Goal: Task Accomplishment & Management: Manage account settings

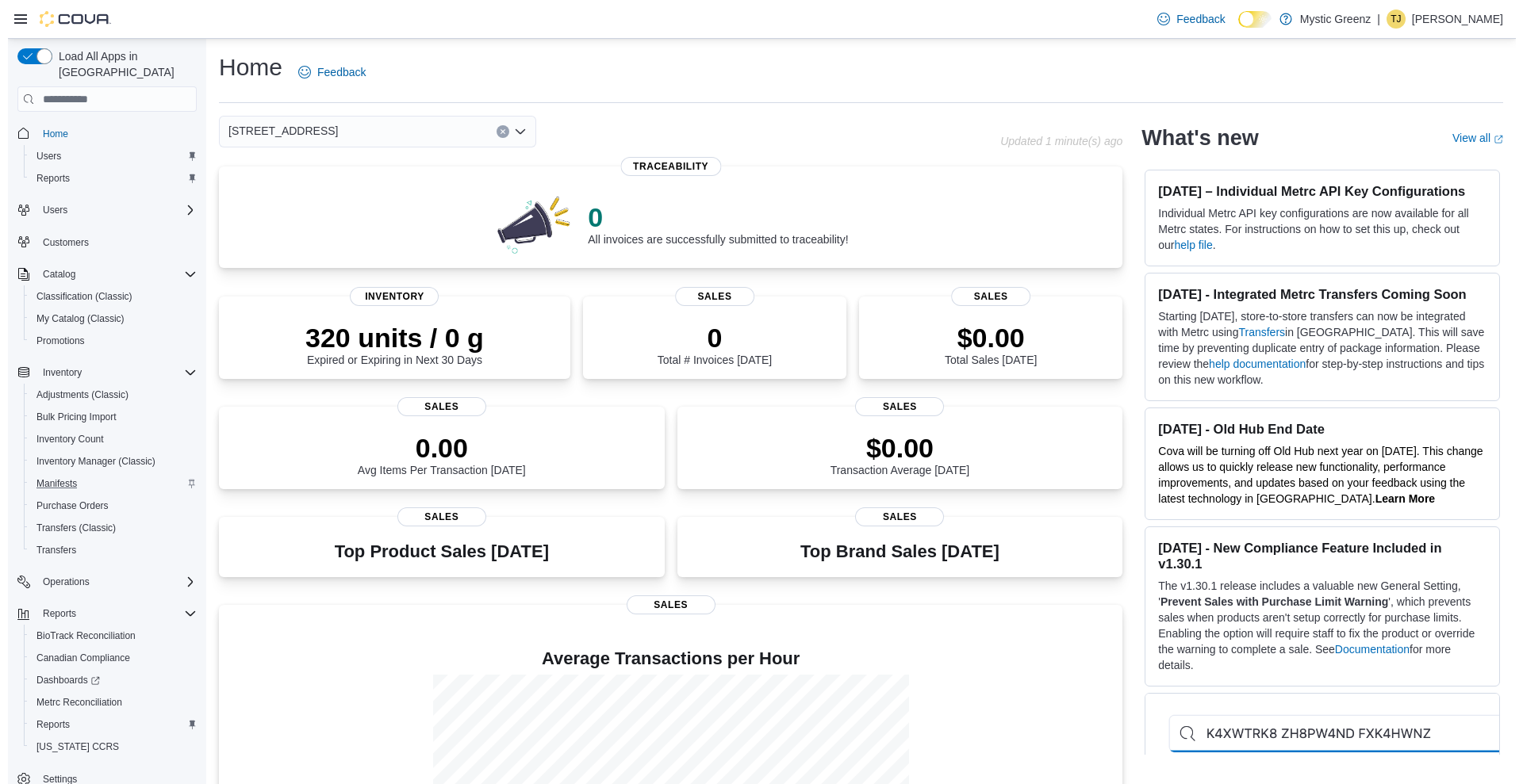
scroll to position [19, 0]
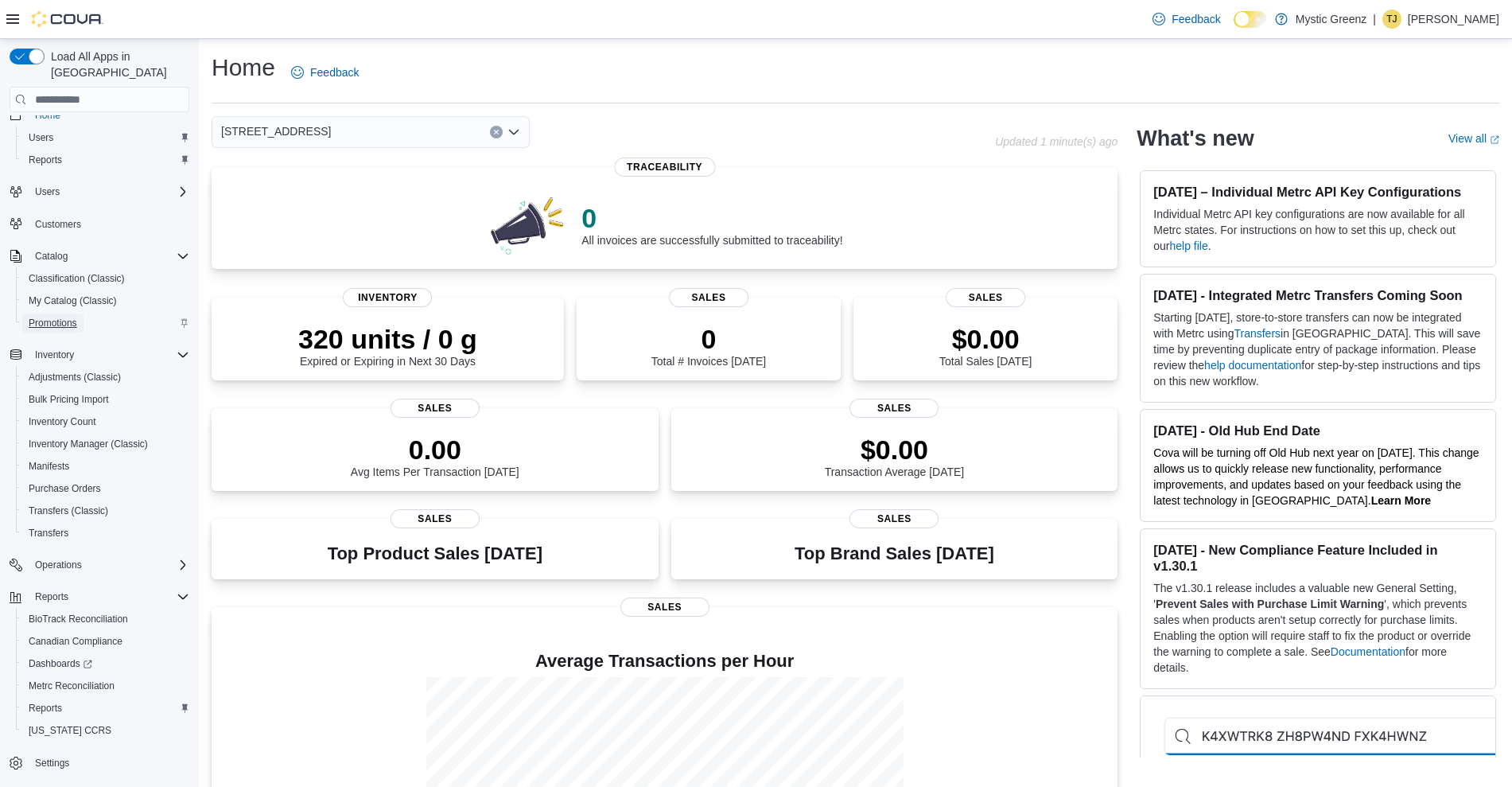
click at [69, 314] on span "Promotions" at bounding box center [53, 324] width 49 height 20
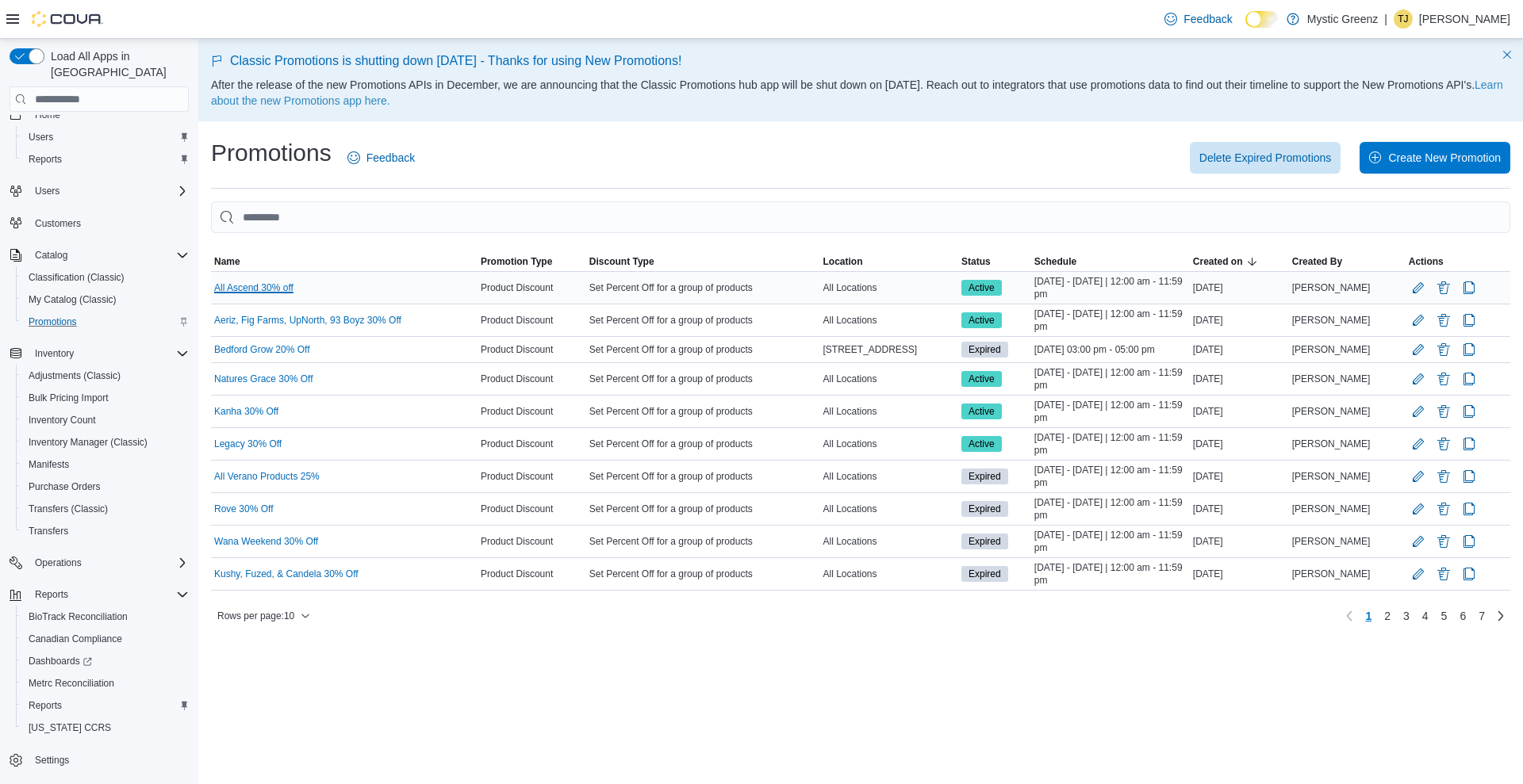
click at [228, 285] on link "All Ascend 30% off" at bounding box center [254, 288] width 80 height 13
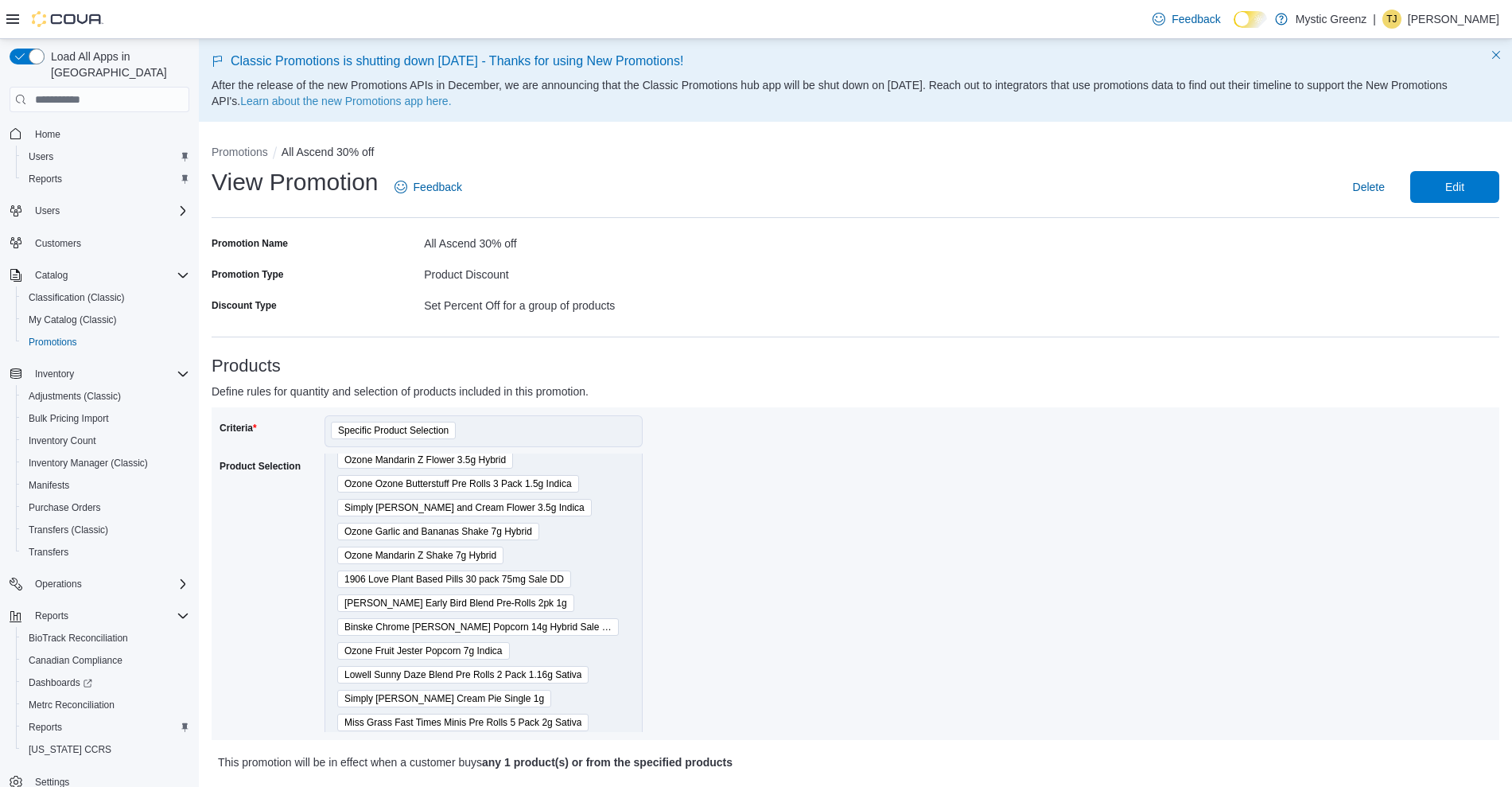
scroll to position [177, 0]
click at [430, 649] on span "Ozone Fruit Jester Popcorn 7g Indica" at bounding box center [423, 649] width 158 height 16
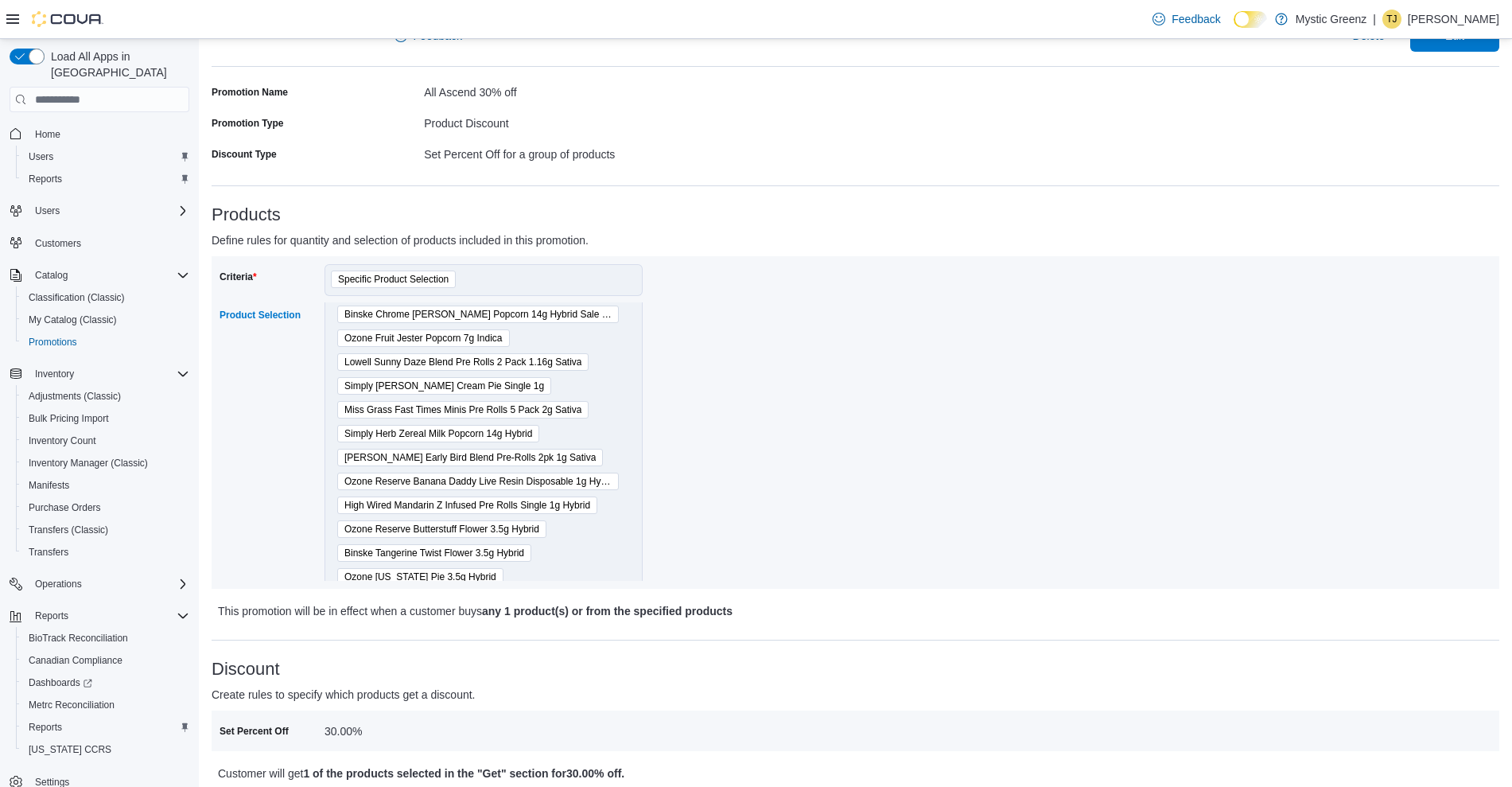
scroll to position [0, 0]
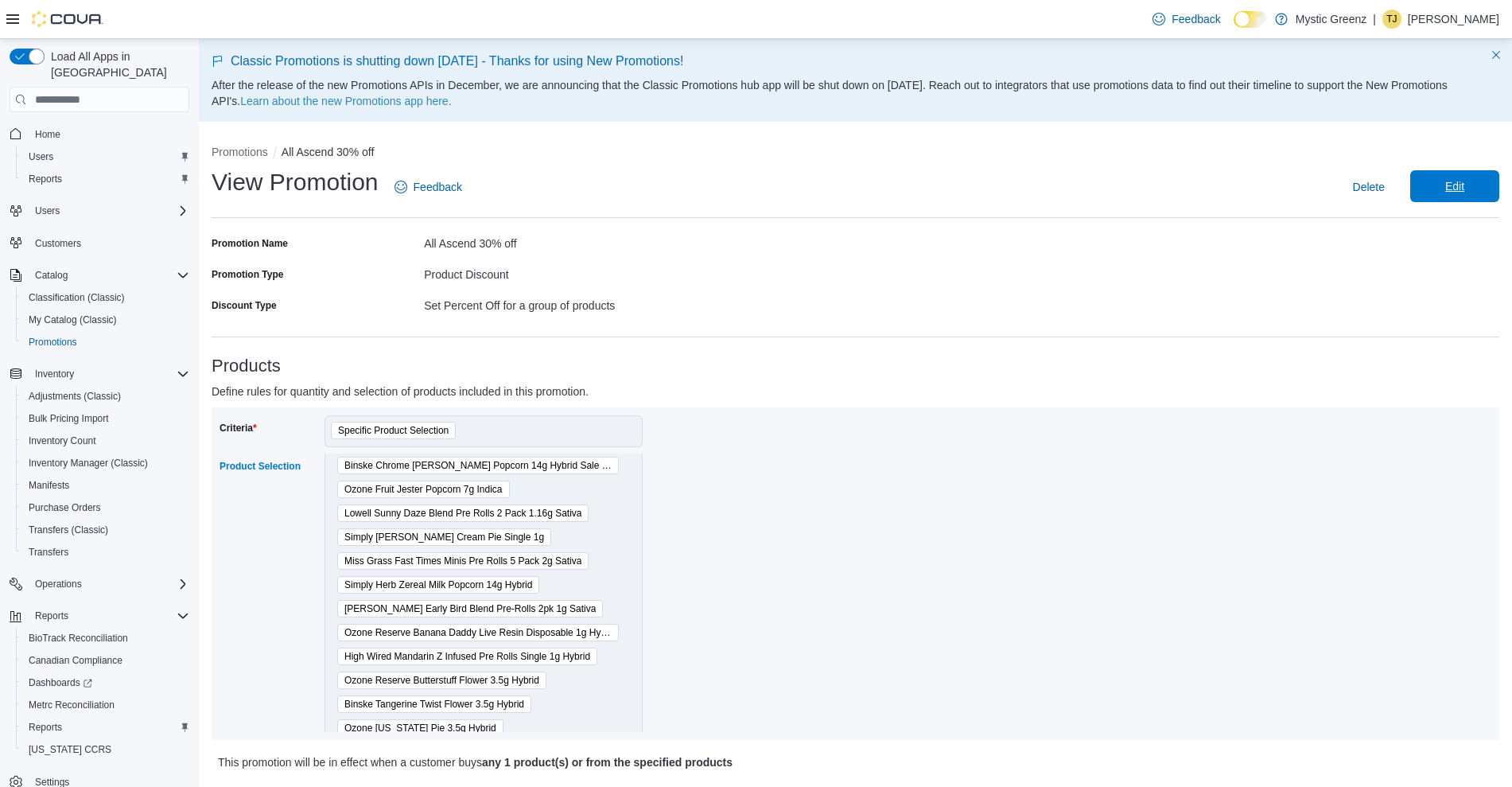
click at [1480, 177] on span "Edit" at bounding box center [1455, 186] width 70 height 32
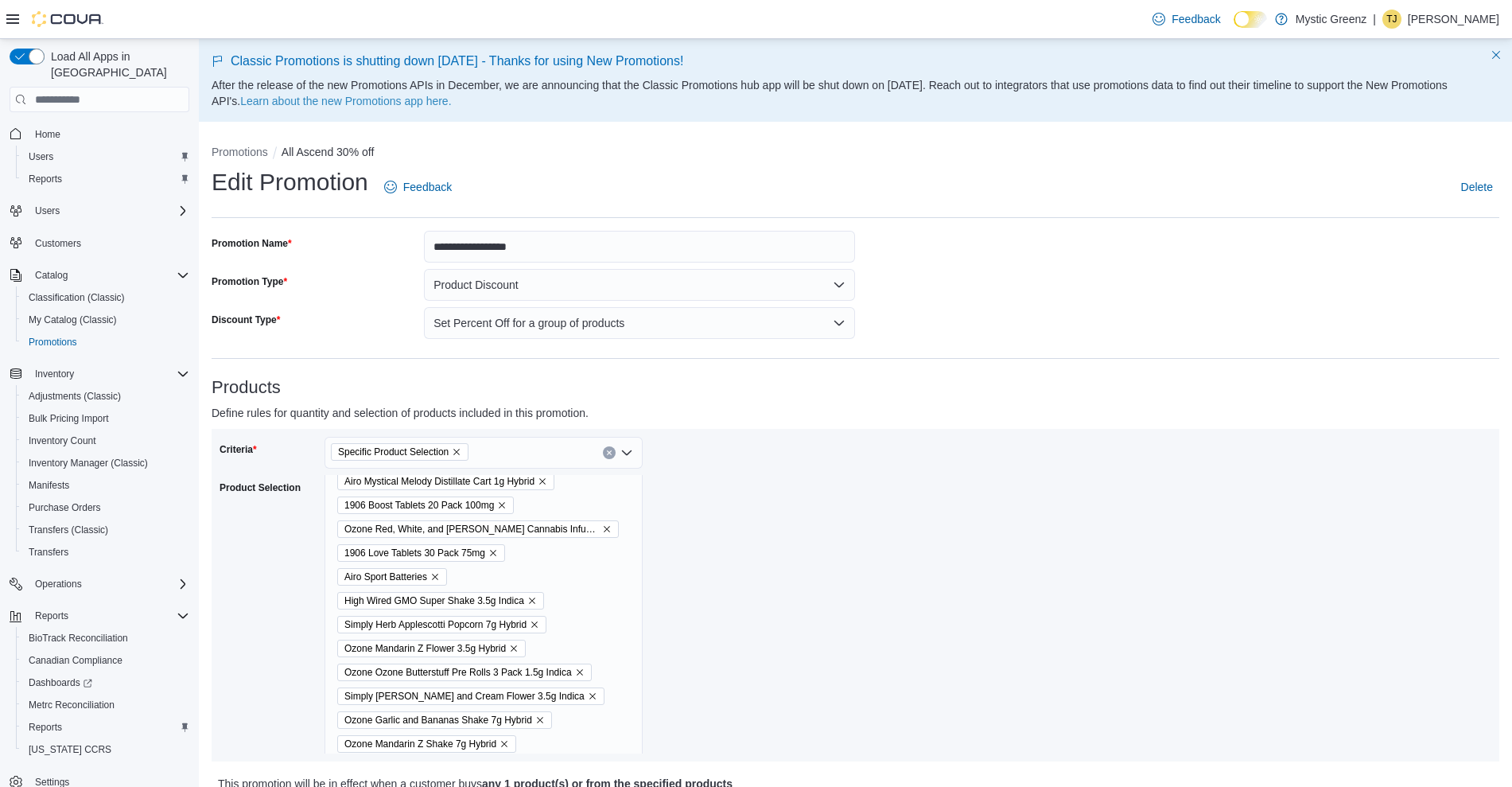
scroll to position [39, 0]
click at [539, 621] on icon "Remove Simply Herb Applescotti Popcorn 7g Hybrid from selection in this group" at bounding box center [535, 618] width 10 height 10
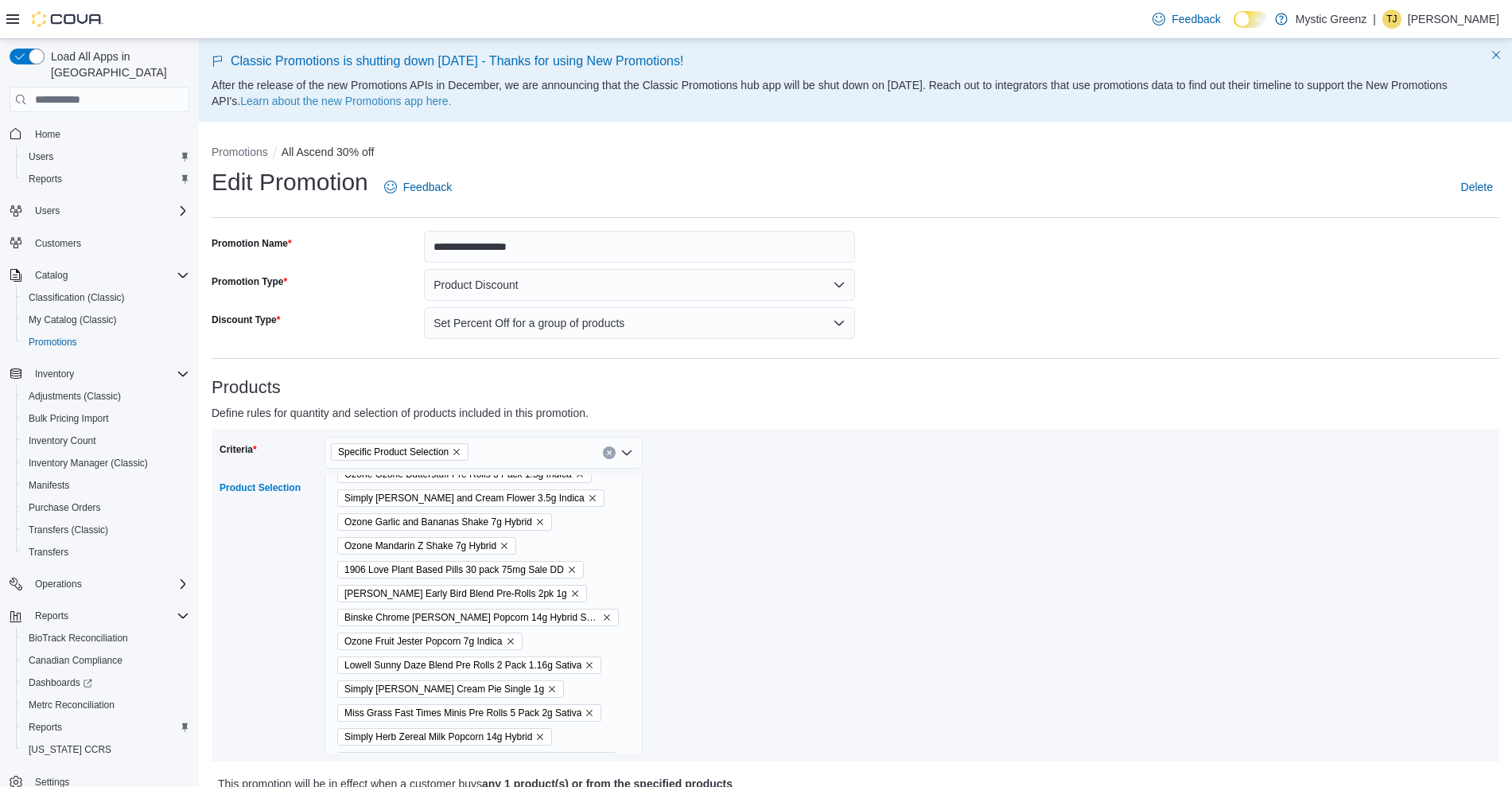
scroll to position [208, 0]
click at [509, 641] on icon "Remove Ozone Fruit Jester Popcorn 7g Indica from selection in this group" at bounding box center [511, 641] width 10 height 10
click at [519, 639] on icon "Remove Ozone Animal Cake Popcorn 7g Sativa from selection in this group" at bounding box center [518, 641] width 10 height 10
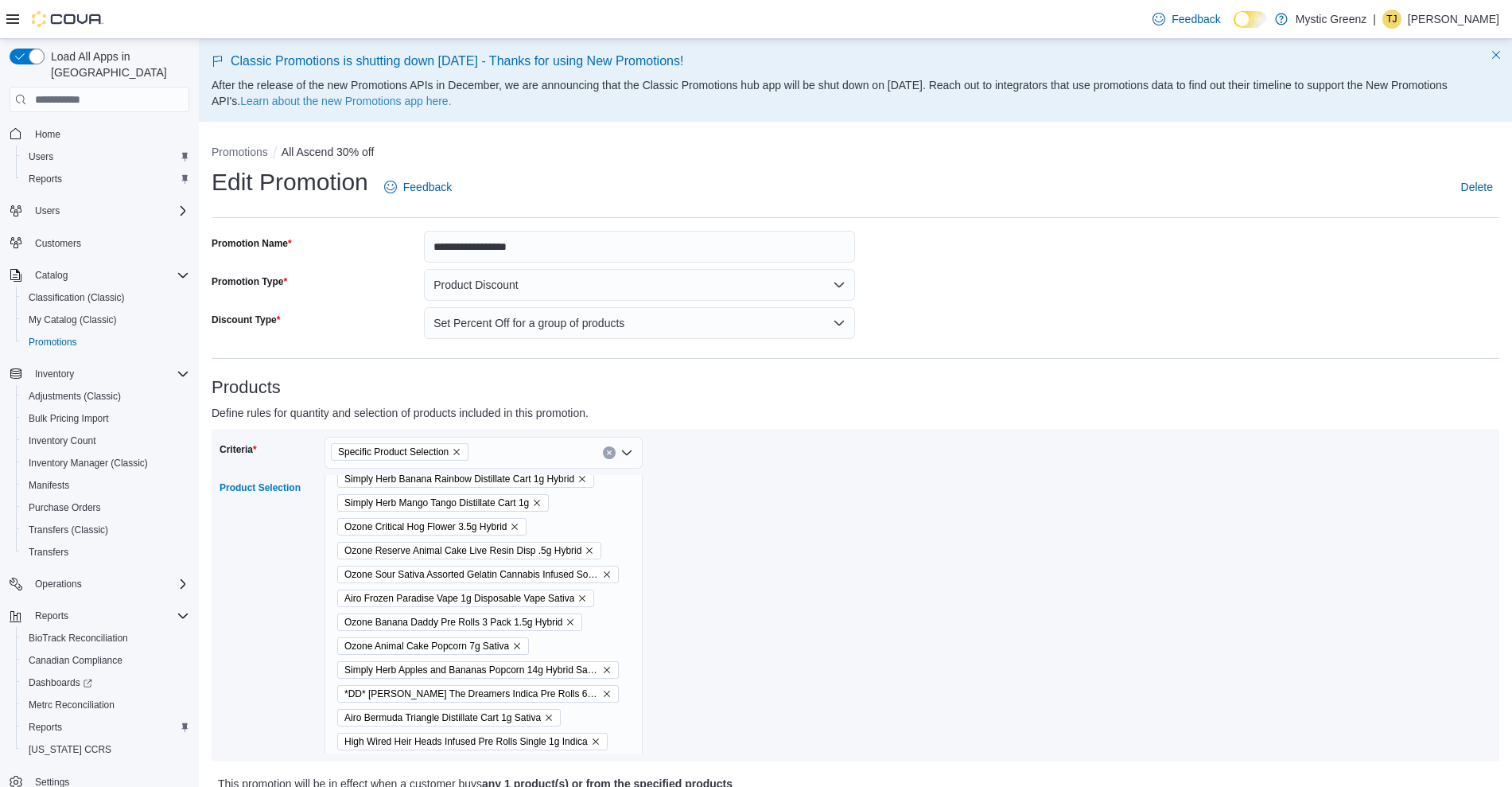
scroll to position [1421, 0]
click at [522, 642] on icon "Remove Ozone Animal Cake Popcorn 7g Sativa from selection in this group" at bounding box center [518, 646] width 10 height 10
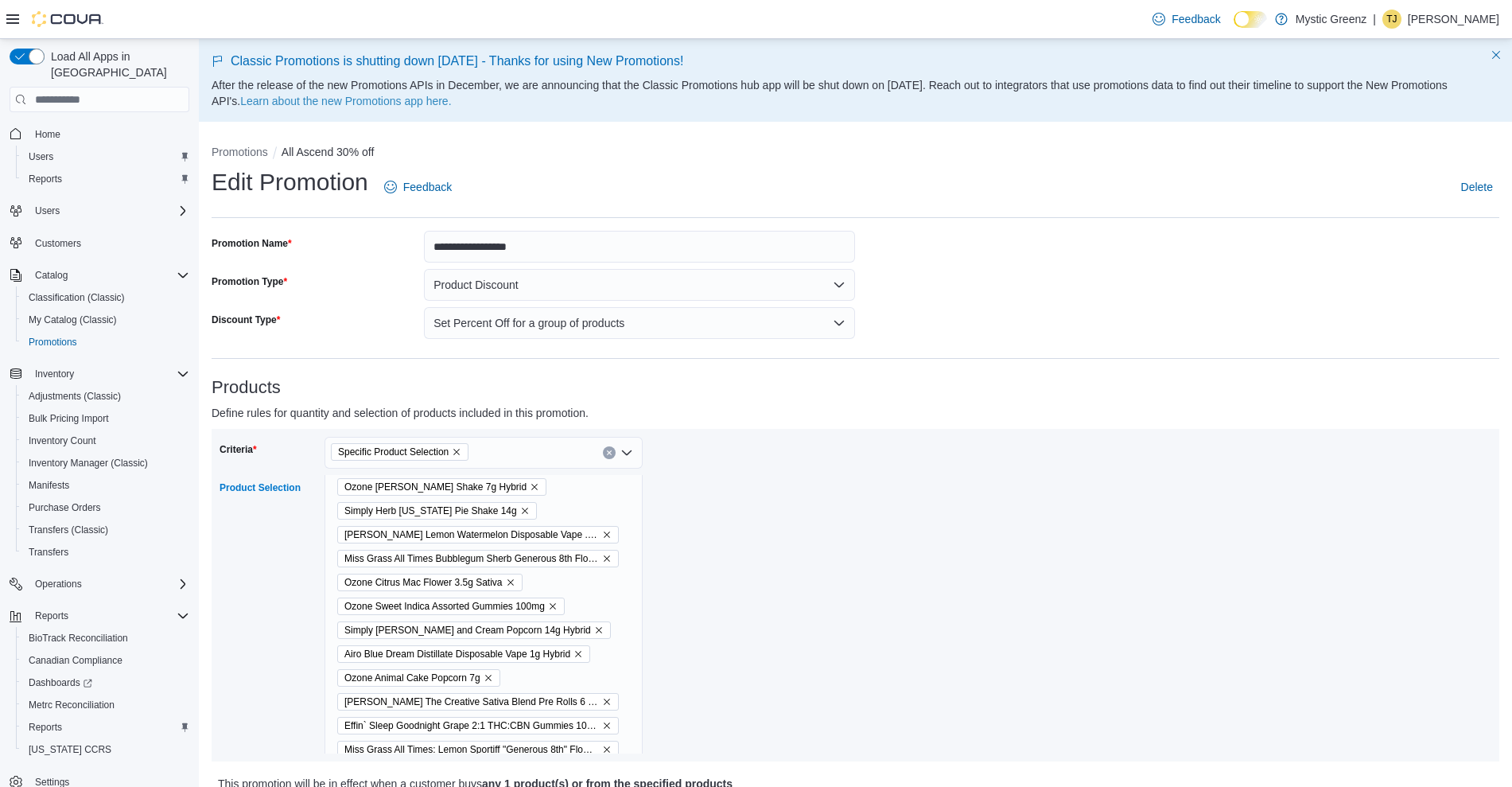
scroll to position [2085, 0]
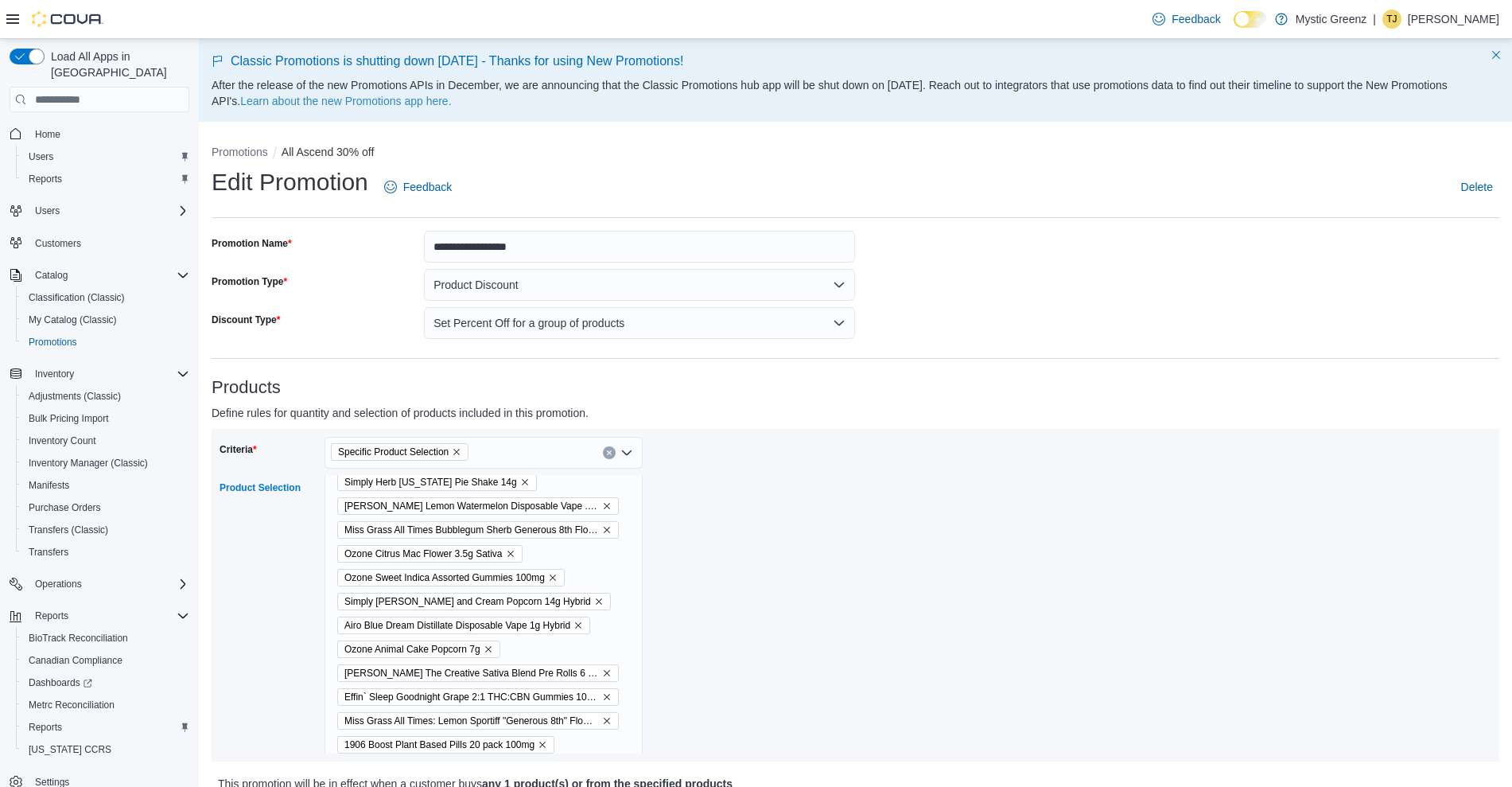
click at [488, 650] on icon "Remove Ozone Animal Cake Popcorn 7g from selection in this group" at bounding box center [488, 649] width 10 height 10
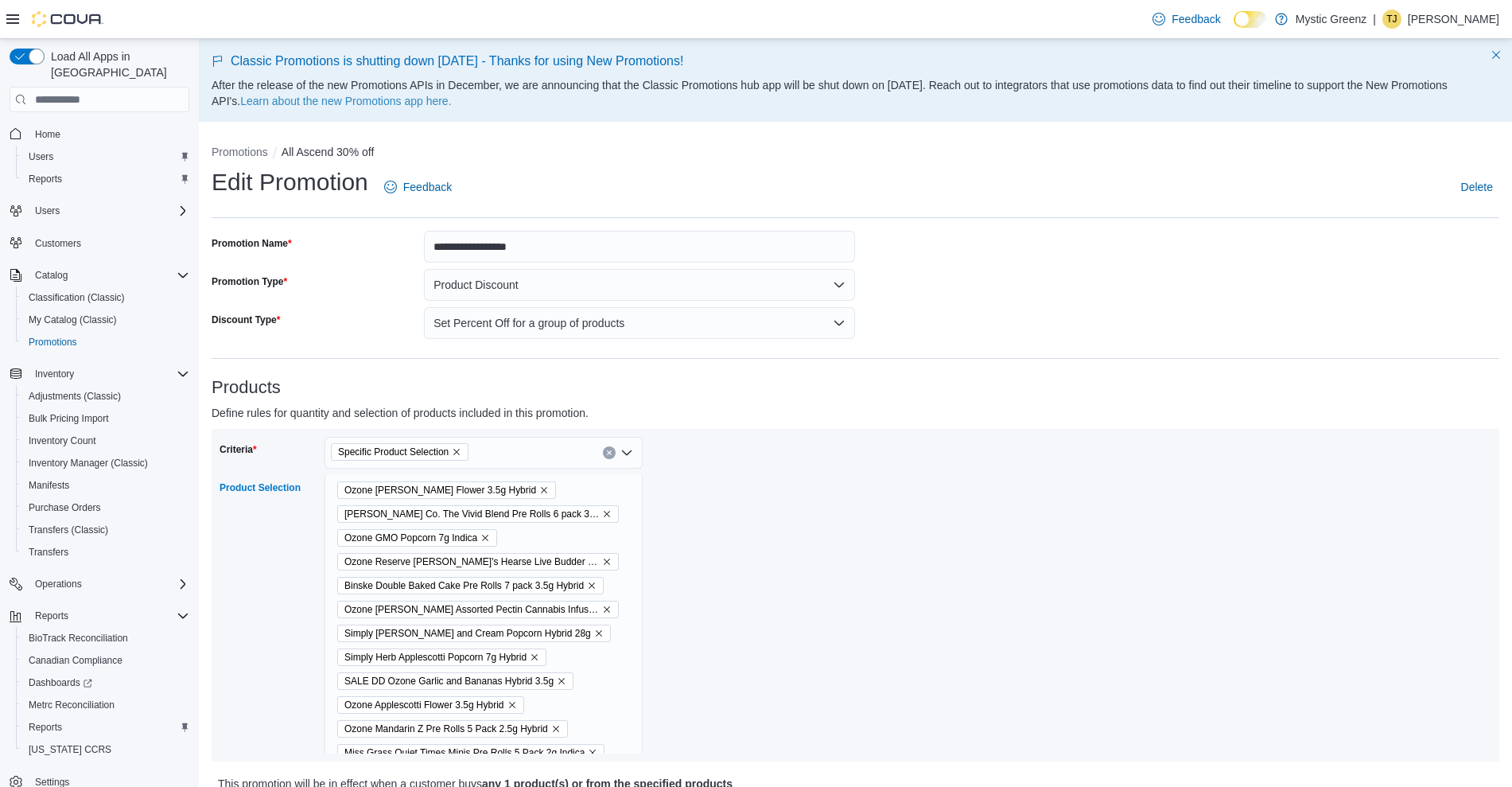
scroll to position [2365, 0]
click at [539, 655] on icon "Remove Simply Herb Applescotti Popcorn 7g Hybrid from selection in this group" at bounding box center [535, 656] width 10 height 10
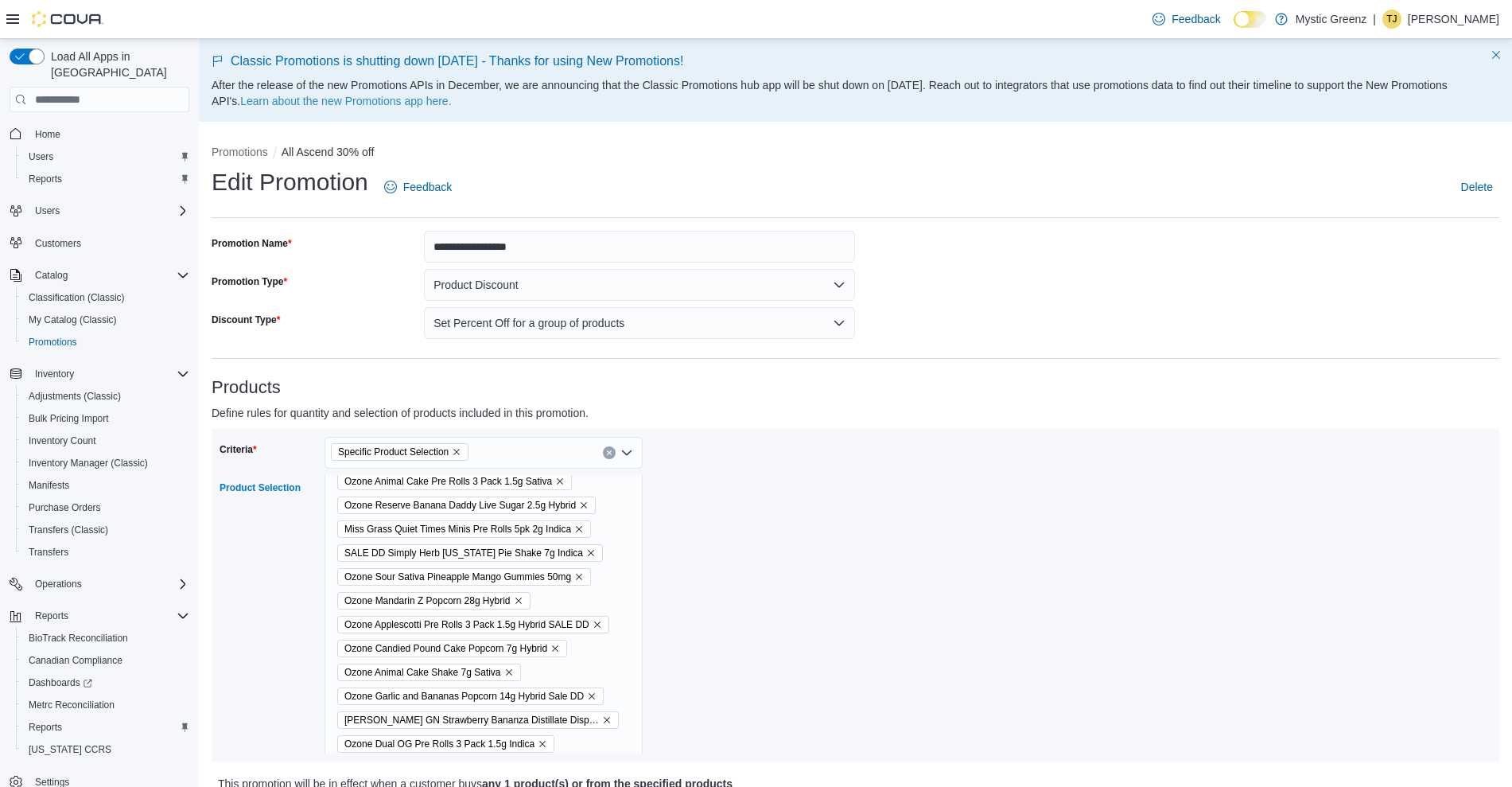
scroll to position [2784, 0]
click at [552, 644] on icon "Remove Ozone Candied Pound Cake Popcorn 7g Hybrid from selection in this group" at bounding box center [556, 644] width 10 height 10
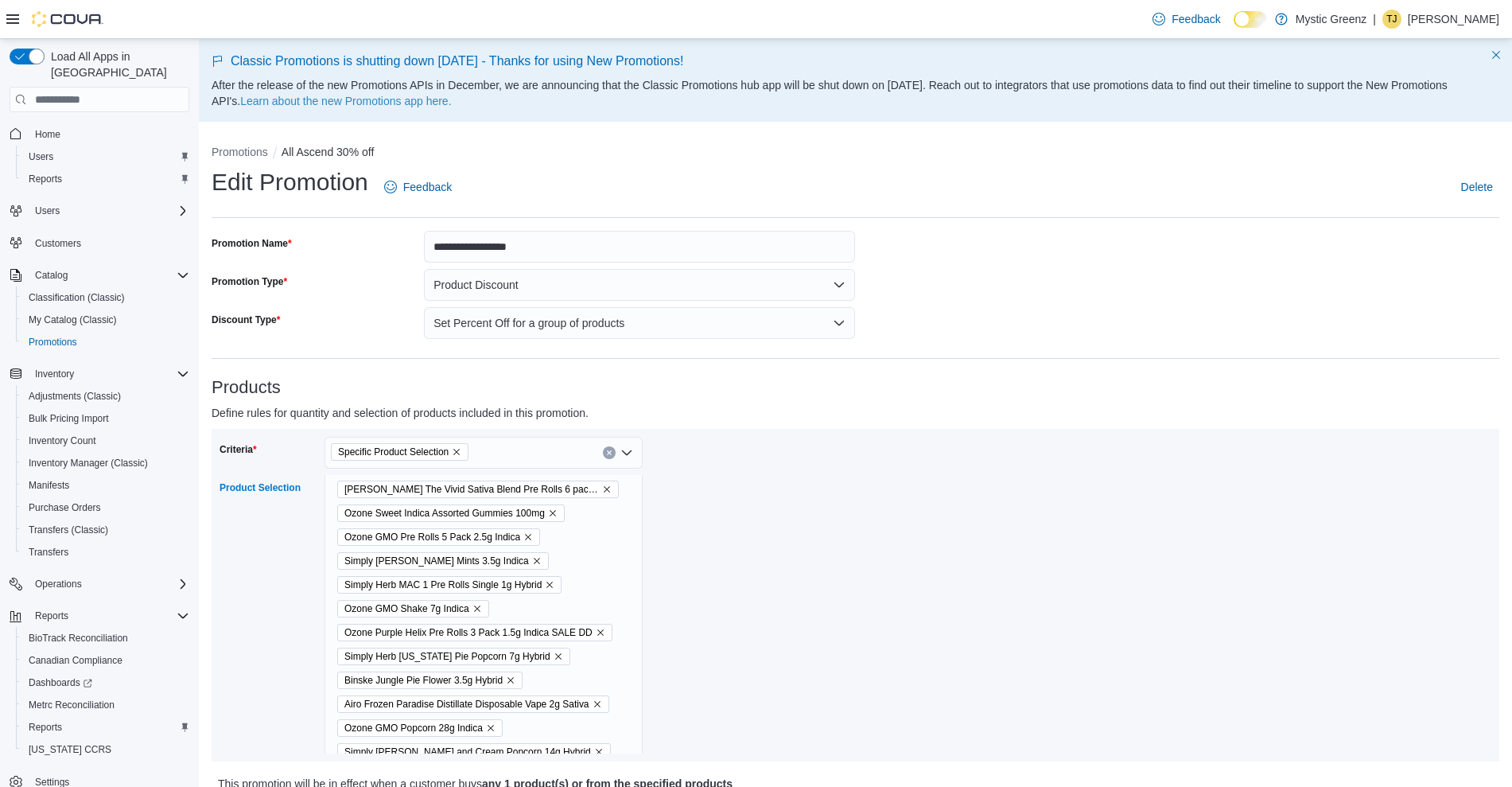
scroll to position [3083, 0]
click at [554, 657] on icon "Remove Simply Herb Georgia Pie Popcorn 7g Hybrid from selection in this group" at bounding box center [559, 655] width 10 height 10
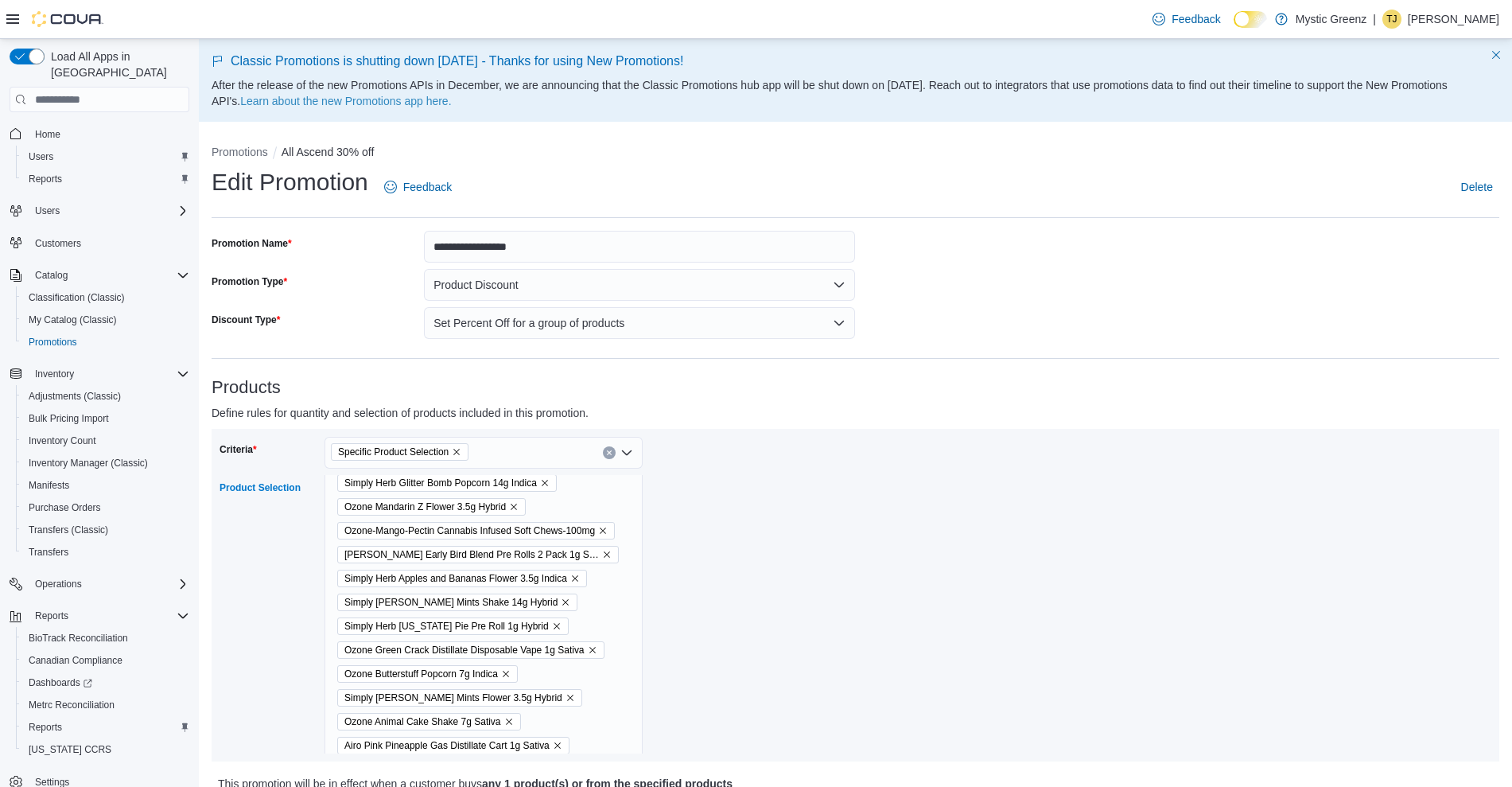
click at [510, 671] on icon "Remove Ozone Butterstuff Popcorn 7g Indica from selection in this group" at bounding box center [506, 674] width 10 height 10
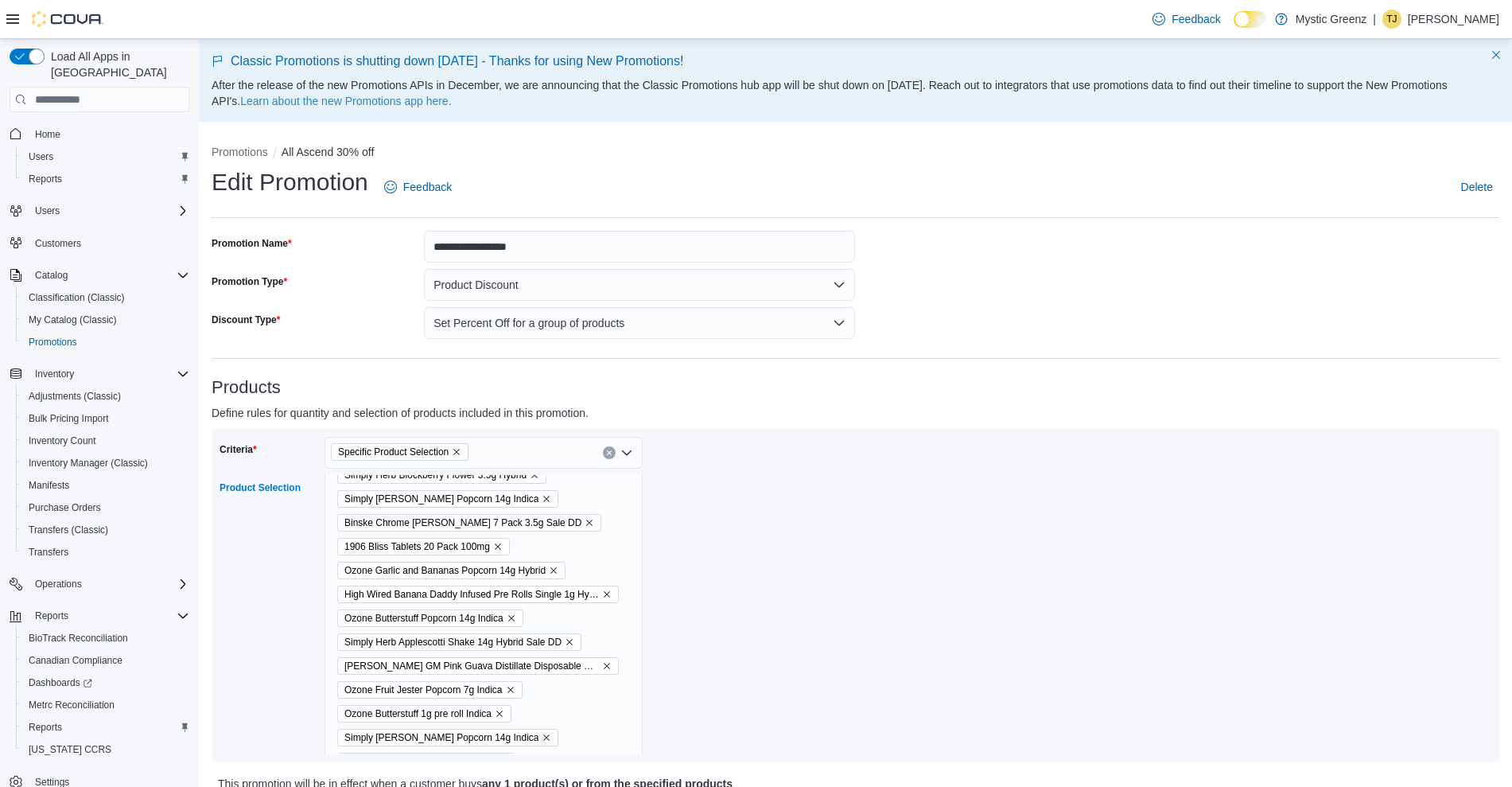
scroll to position [4478, 0]
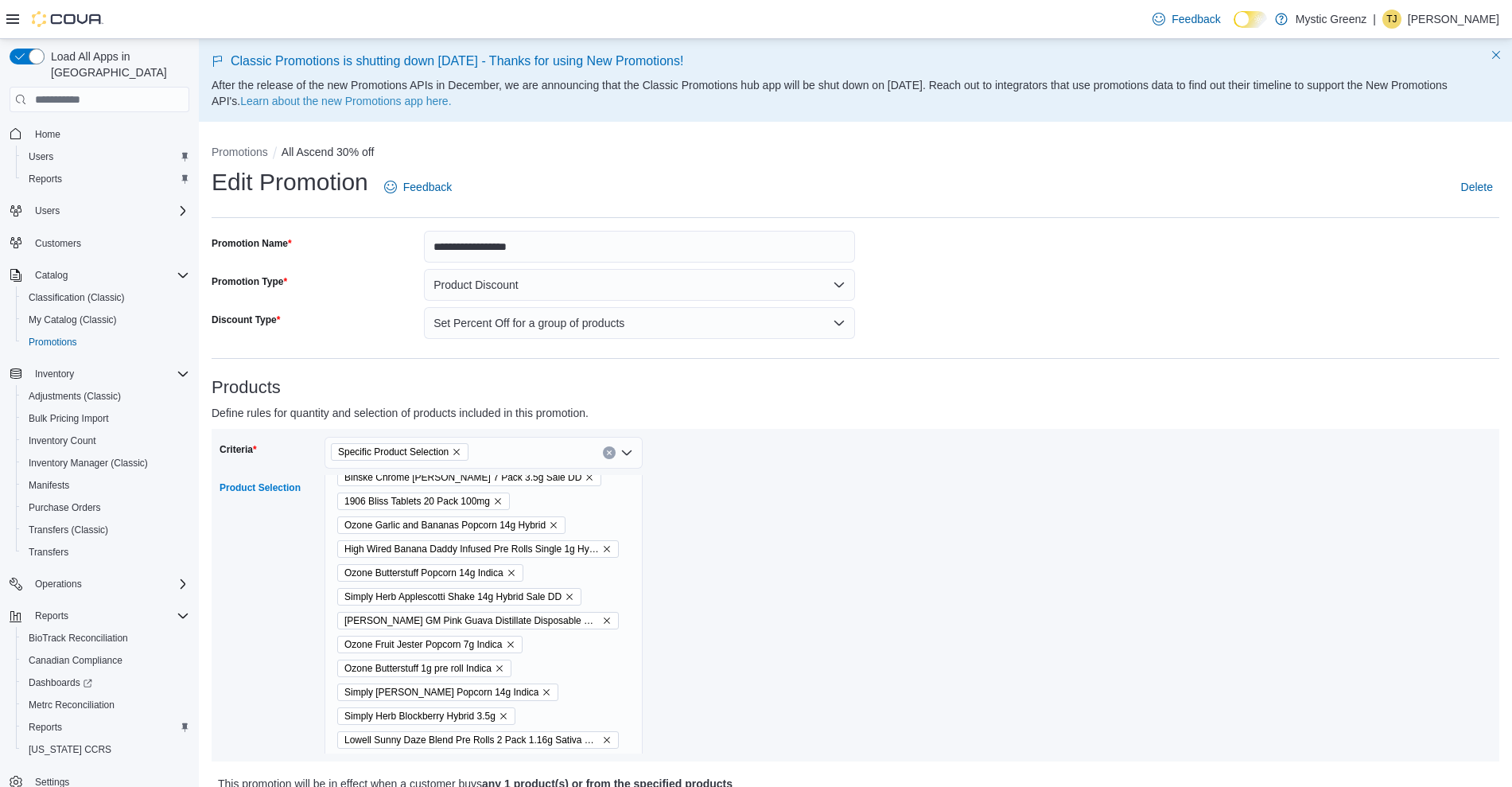
click at [507, 648] on icon "Remove Ozone Fruit Jester Popcorn 7g Indica from selection in this group" at bounding box center [511, 645] width 10 height 10
click at [484, 645] on icon "Remove Ozone GMO Popcorn 7g Indica from selection in this group" at bounding box center [485, 645] width 10 height 10
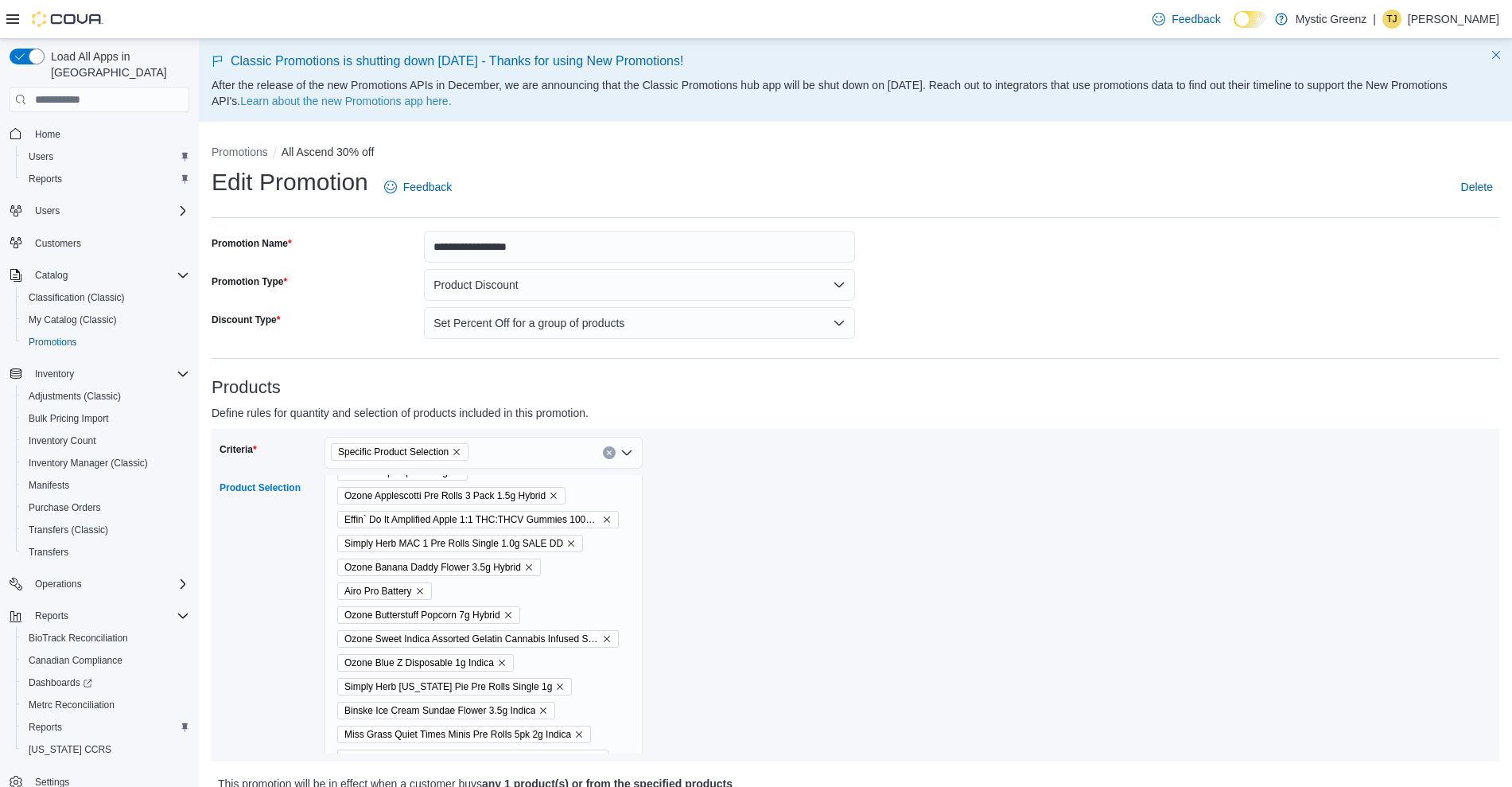
click at [509, 612] on icon "Remove Ozone Butterstuff Popcorn 7g Hybrid from selection in this group" at bounding box center [509, 615] width 10 height 10
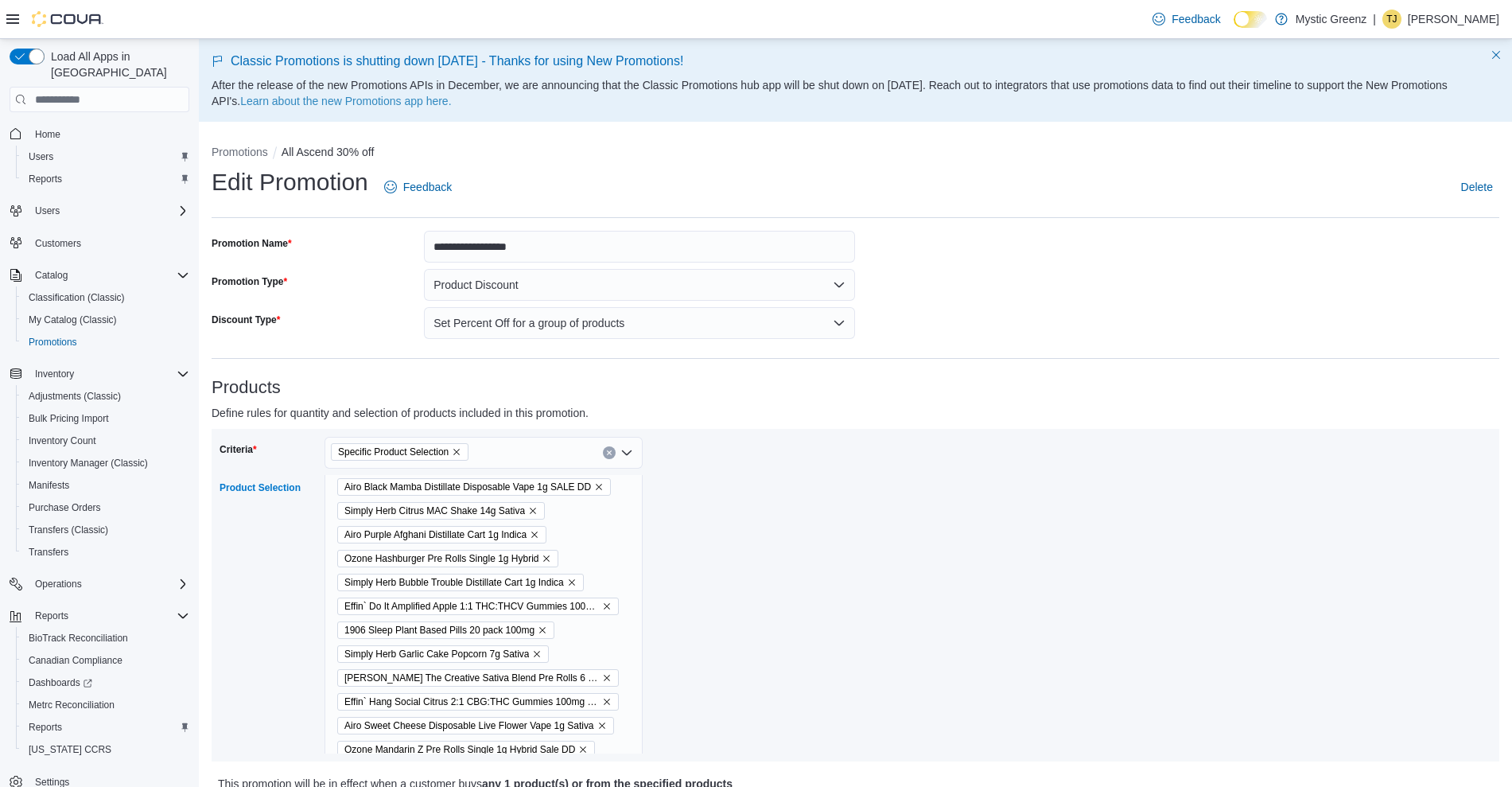
scroll to position [5137, 0]
click at [540, 653] on icon "Remove Simply Herb Garlic Cake Popcorn 7g Sativa from selection in this group" at bounding box center [537, 653] width 10 height 10
click at [540, 679] on icon "Remove Ozone Mandarin Zkittles Popcorn 7g Hybrid from selection in this group" at bounding box center [537, 678] width 10 height 10
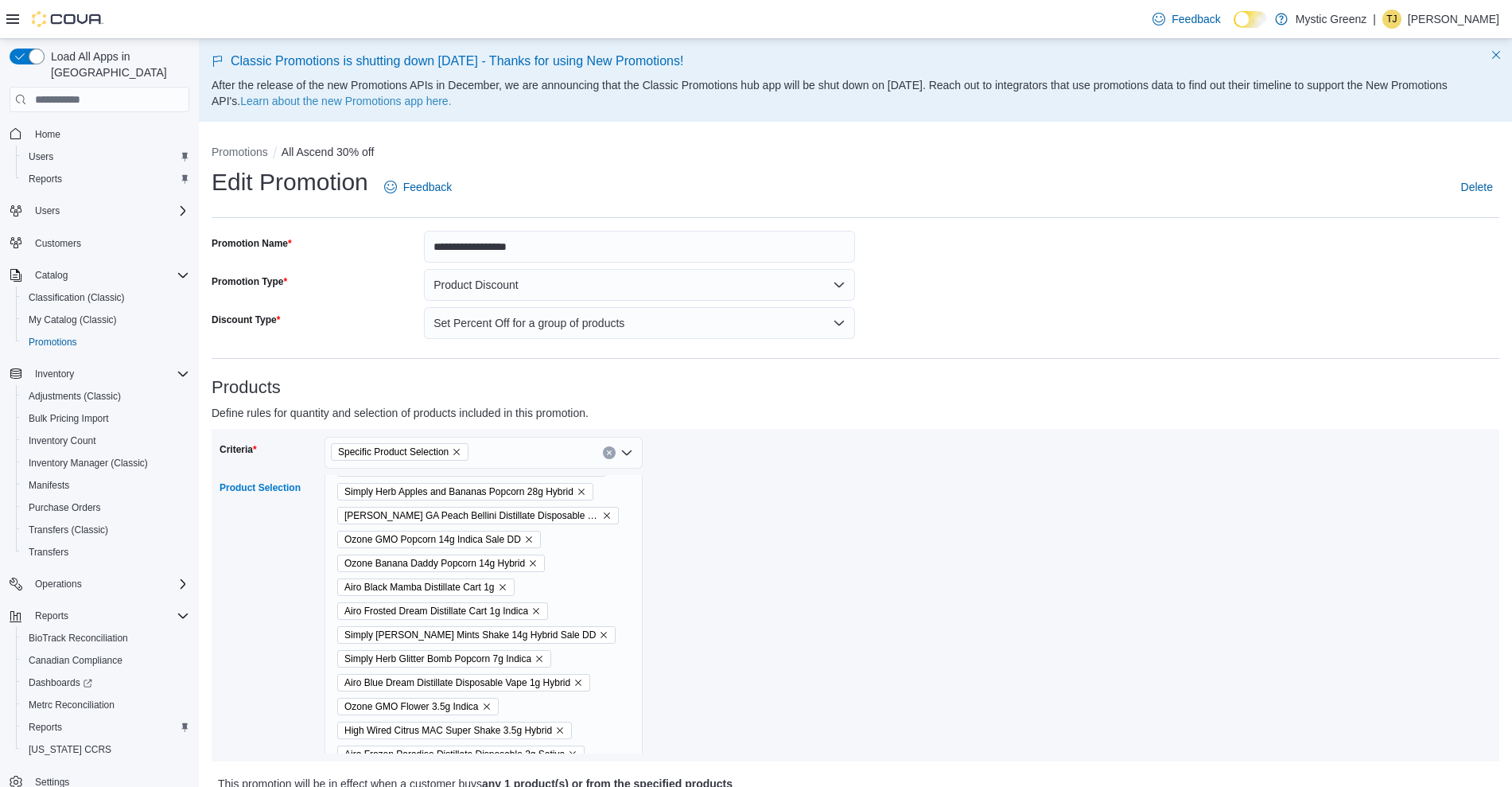
scroll to position [6876, 0]
click at [542, 660] on icon "Remove Simply Herb Glitter Bomb Popcorn 7g Indica from selection in this group" at bounding box center [539, 658] width 7 height 7
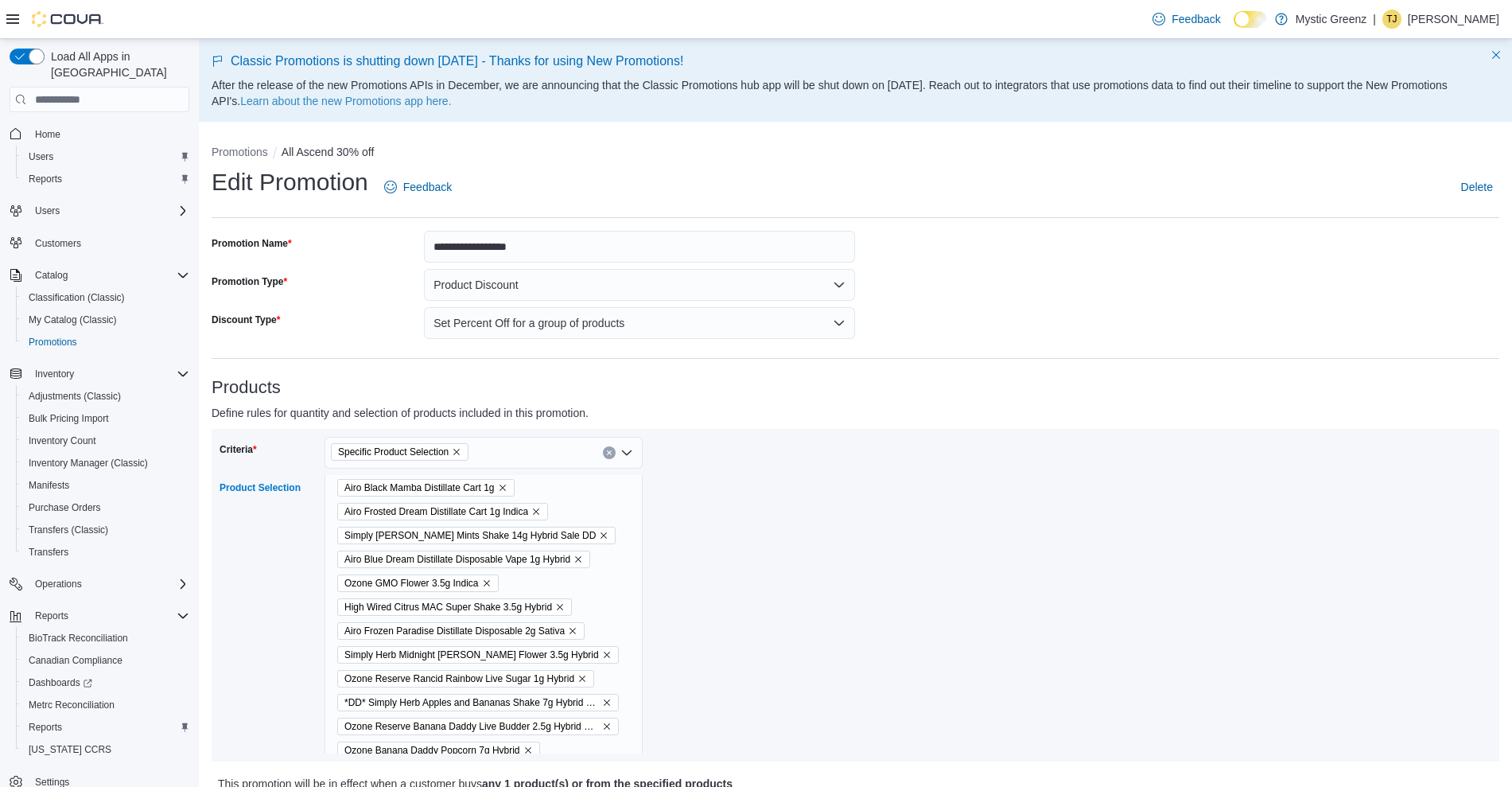
scroll to position [6988, 0]
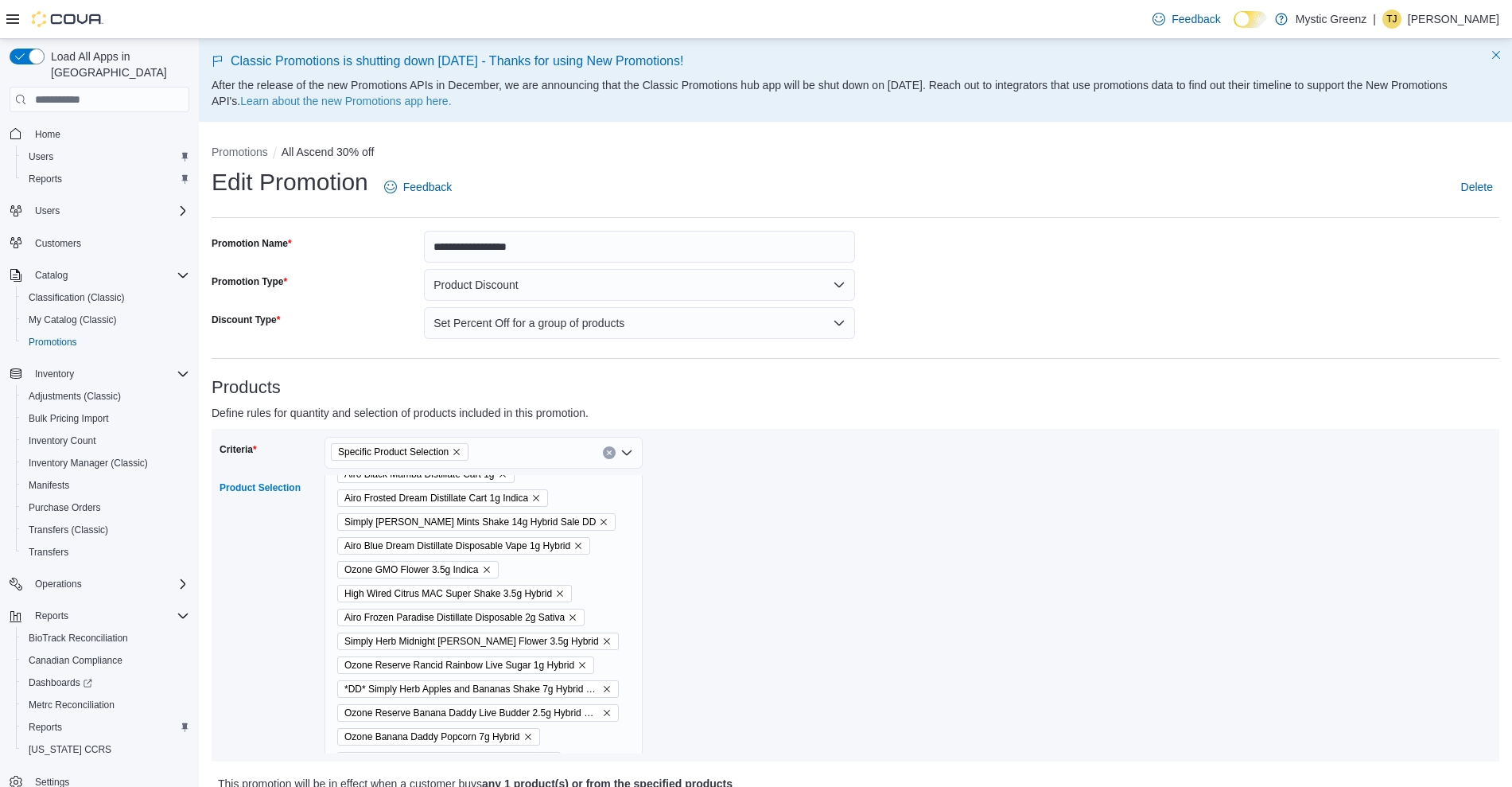
click at [527, 735] on icon "Remove Ozone Banana Daddy Popcorn 7g Hybrid from selection in this group" at bounding box center [528, 737] width 10 height 10
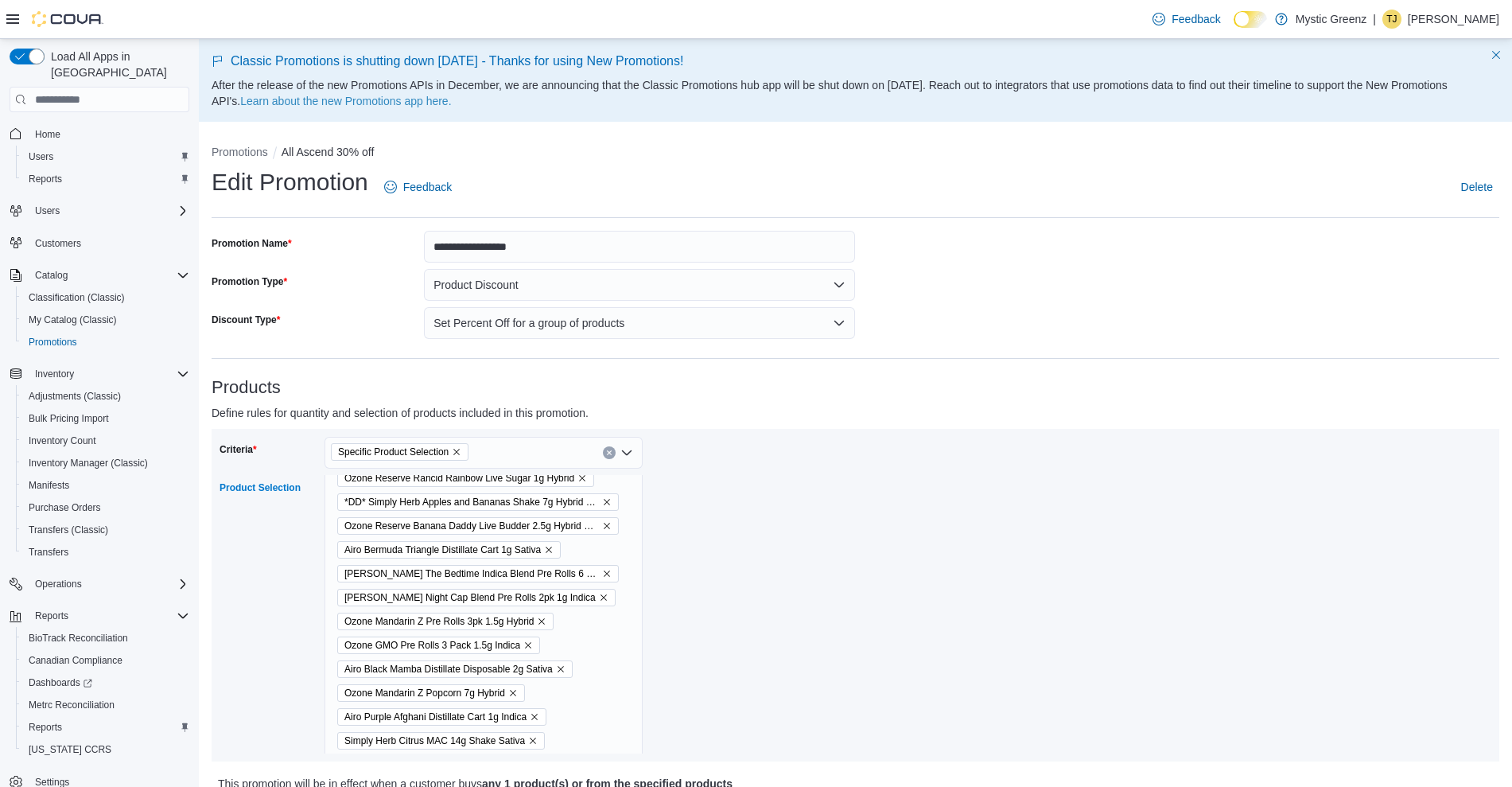
click at [510, 693] on icon "Remove Ozone Mandarin Z Popcorn 7g Hybrid from selection in this group" at bounding box center [514, 693] width 10 height 10
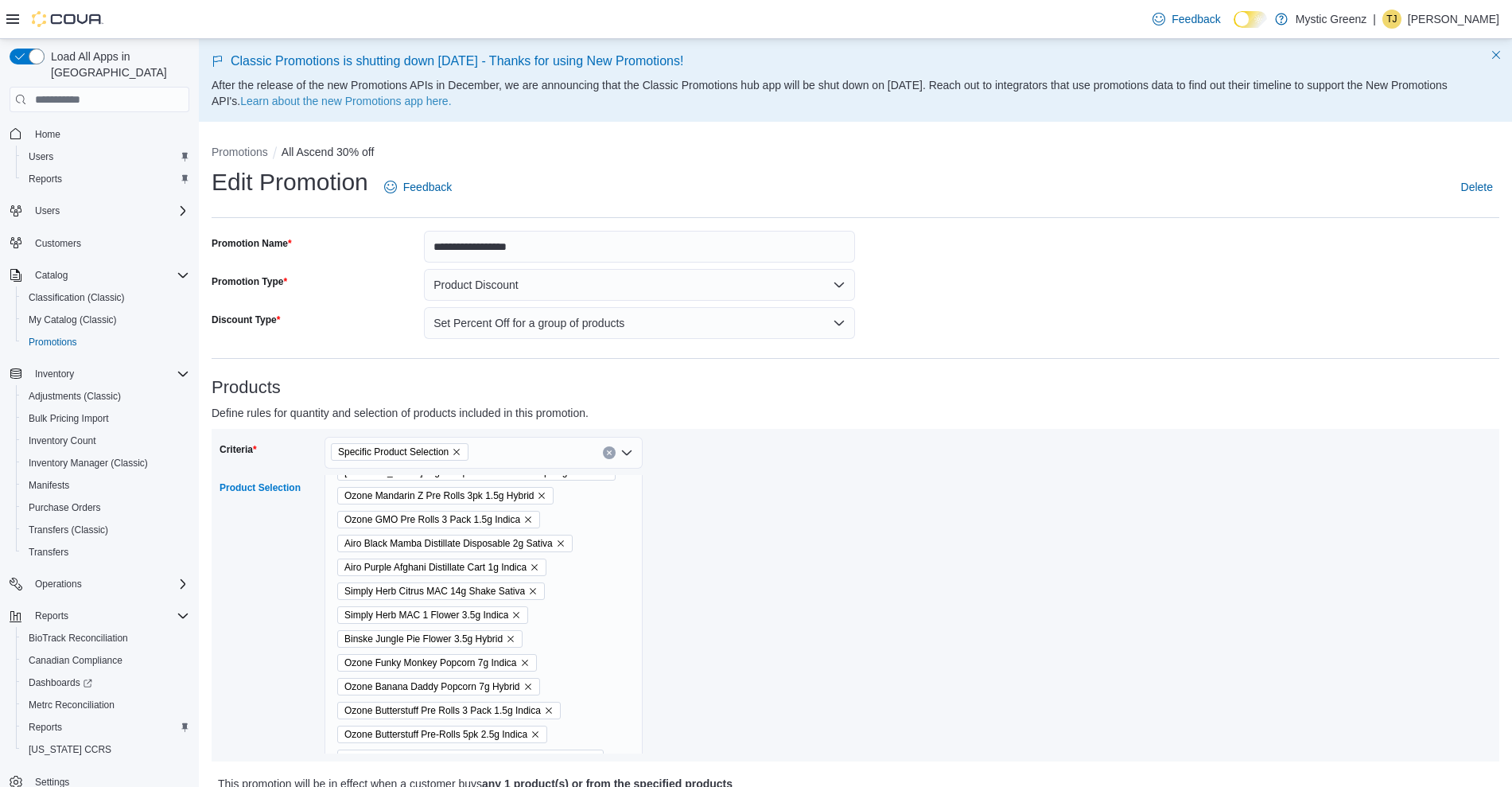
scroll to position [7302, 0]
click at [527, 665] on icon "Remove Ozone Funky Monkey Popcorn 7g Indica from selection in this group" at bounding box center [525, 661] width 10 height 10
click at [527, 665] on icon "Remove Ozone Banana Daddy Popcorn 7g Hybrid from selection in this group" at bounding box center [528, 661] width 10 height 10
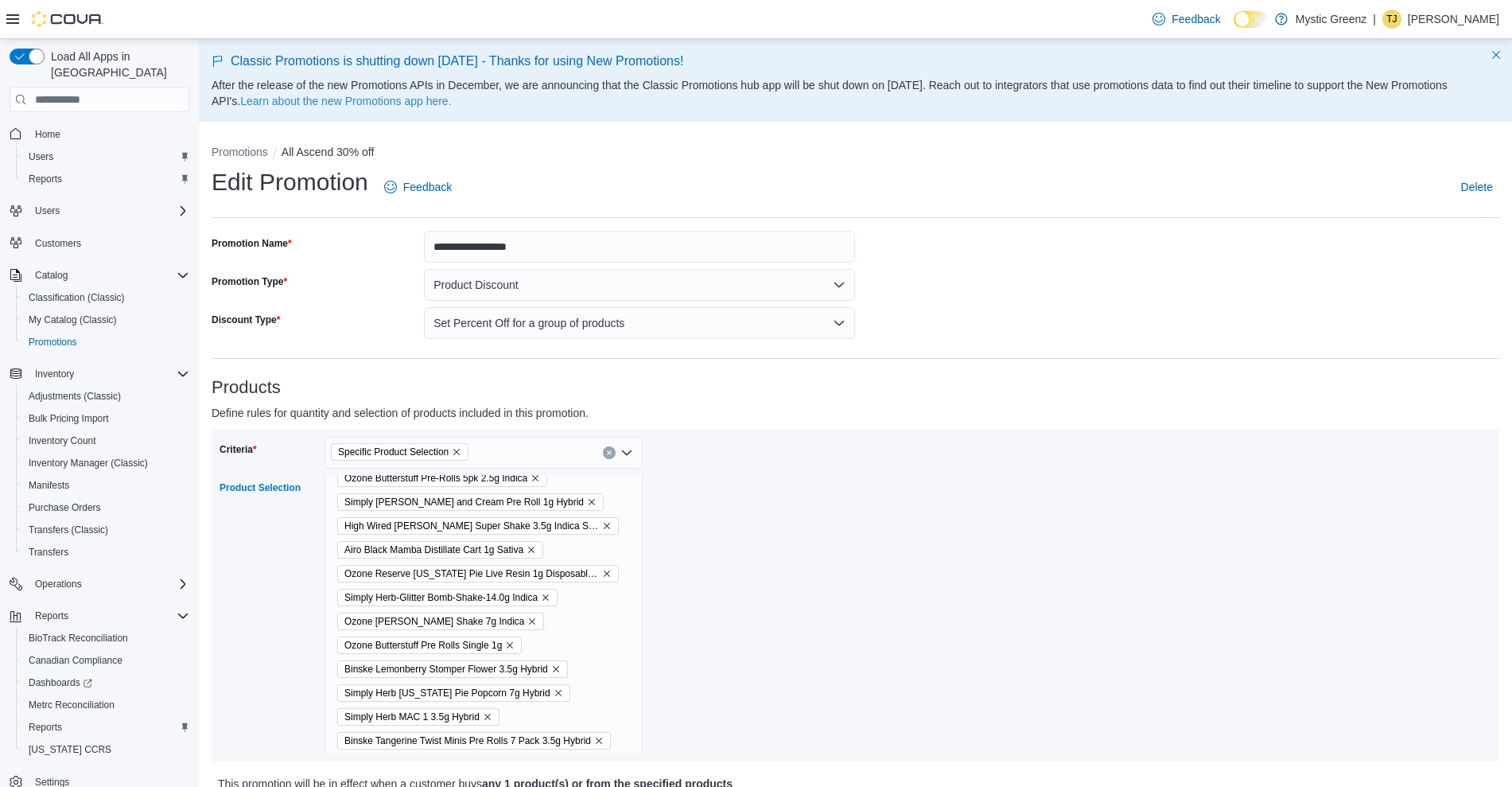
scroll to position [7509, 0]
click at [554, 696] on icon "Remove Simply Herb Georgia Pie Popcorn 7g Hybrid from selection in this group" at bounding box center [559, 693] width 10 height 10
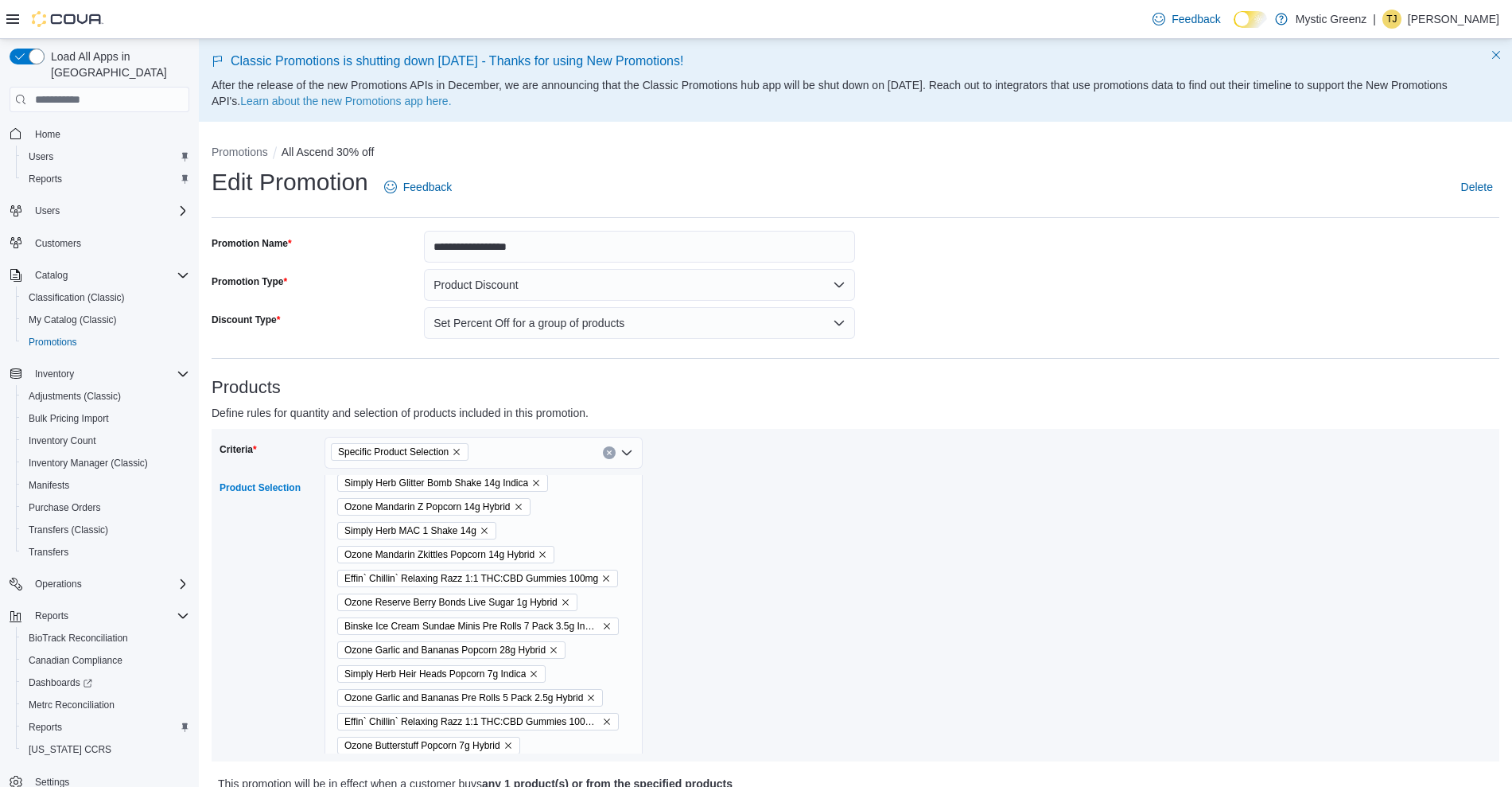
click at [533, 671] on icon "Remove Simply Herb Heir Heads Popcorn 7g Indica from selection in this group" at bounding box center [534, 674] width 10 height 10
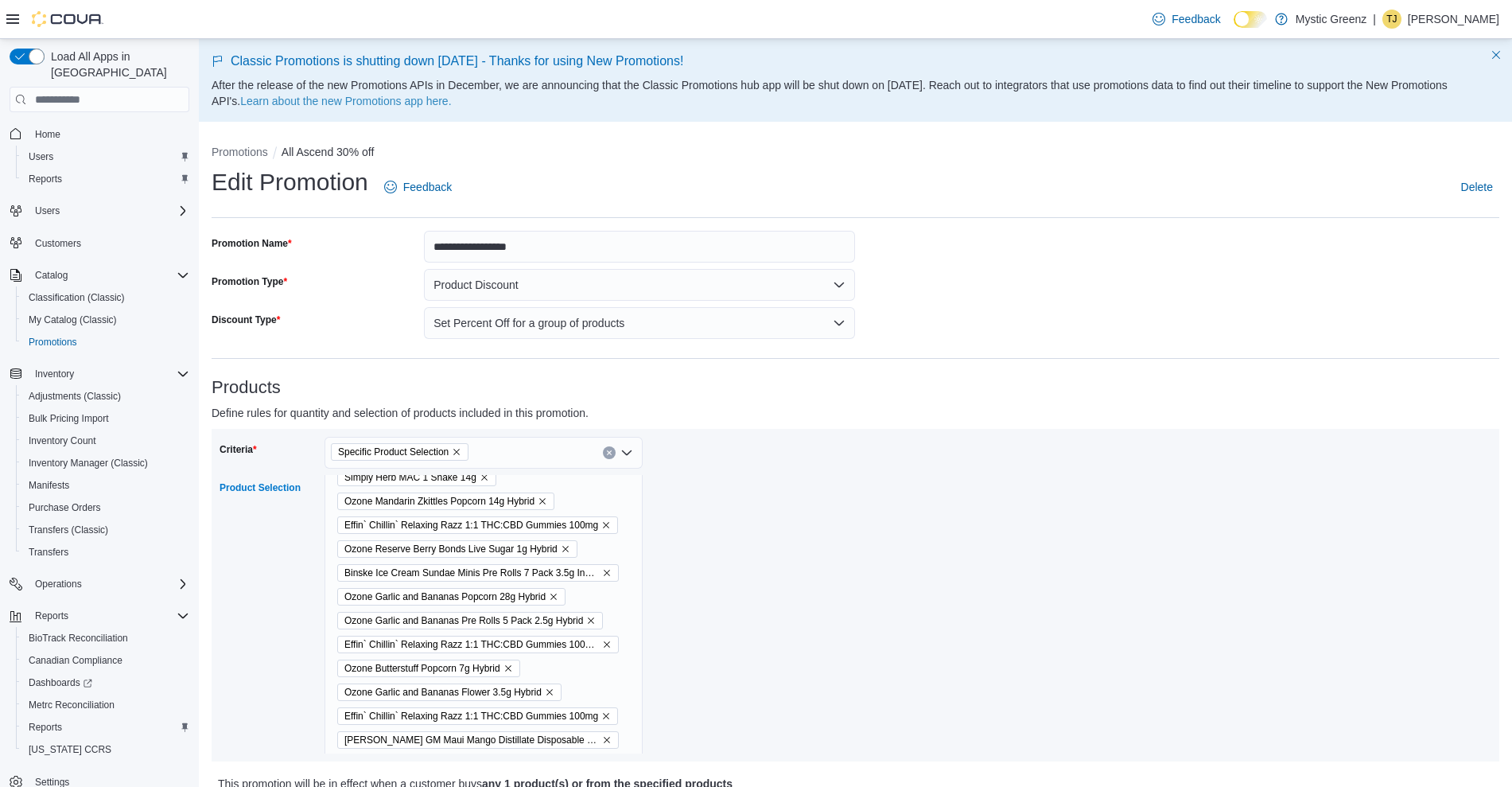
scroll to position [7846, 0]
click at [508, 671] on icon "Remove Ozone Butterstuff Popcorn 7g Hybrid from selection in this group" at bounding box center [509, 667] width 10 height 10
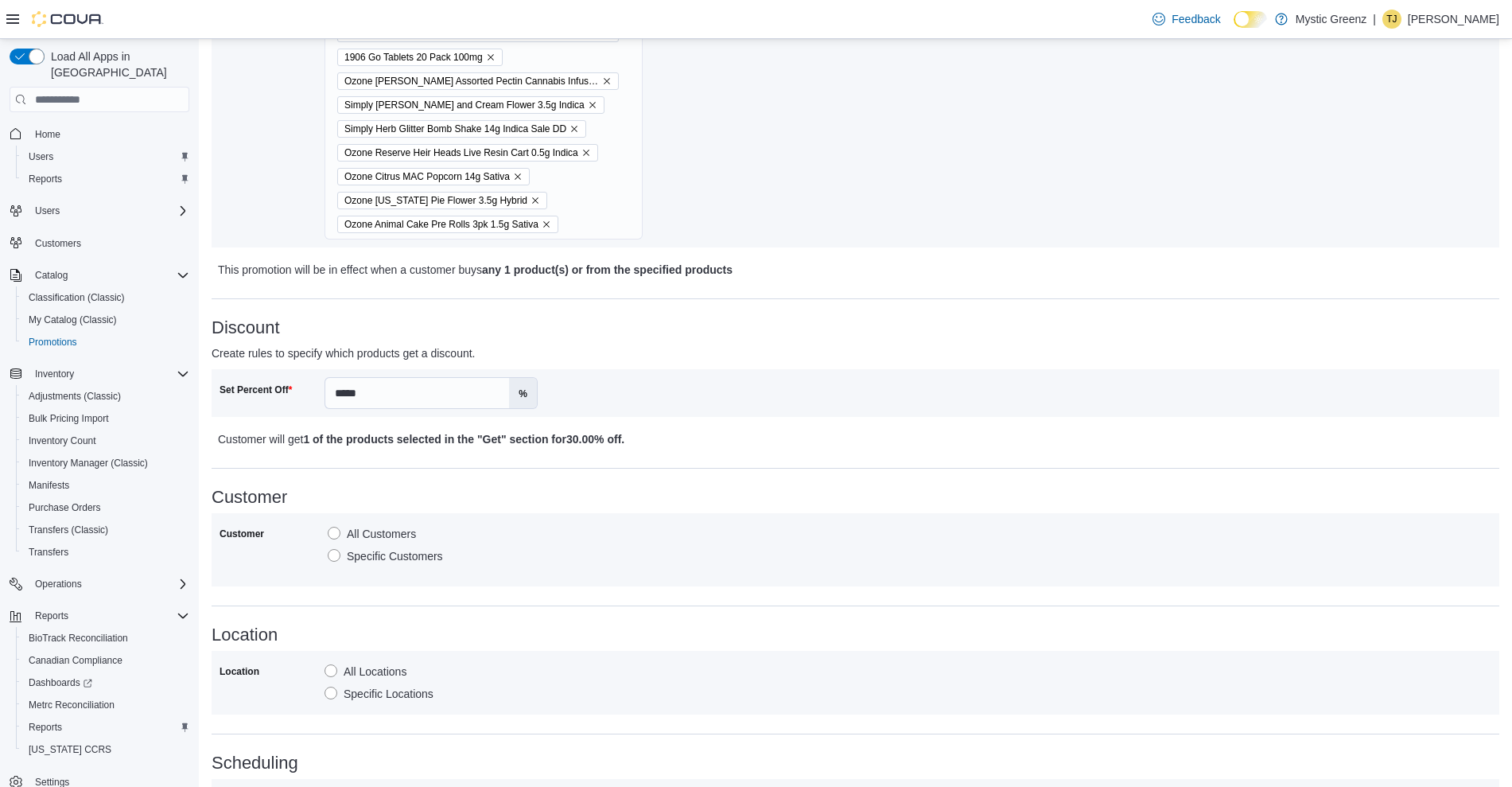
scroll to position [755, 0]
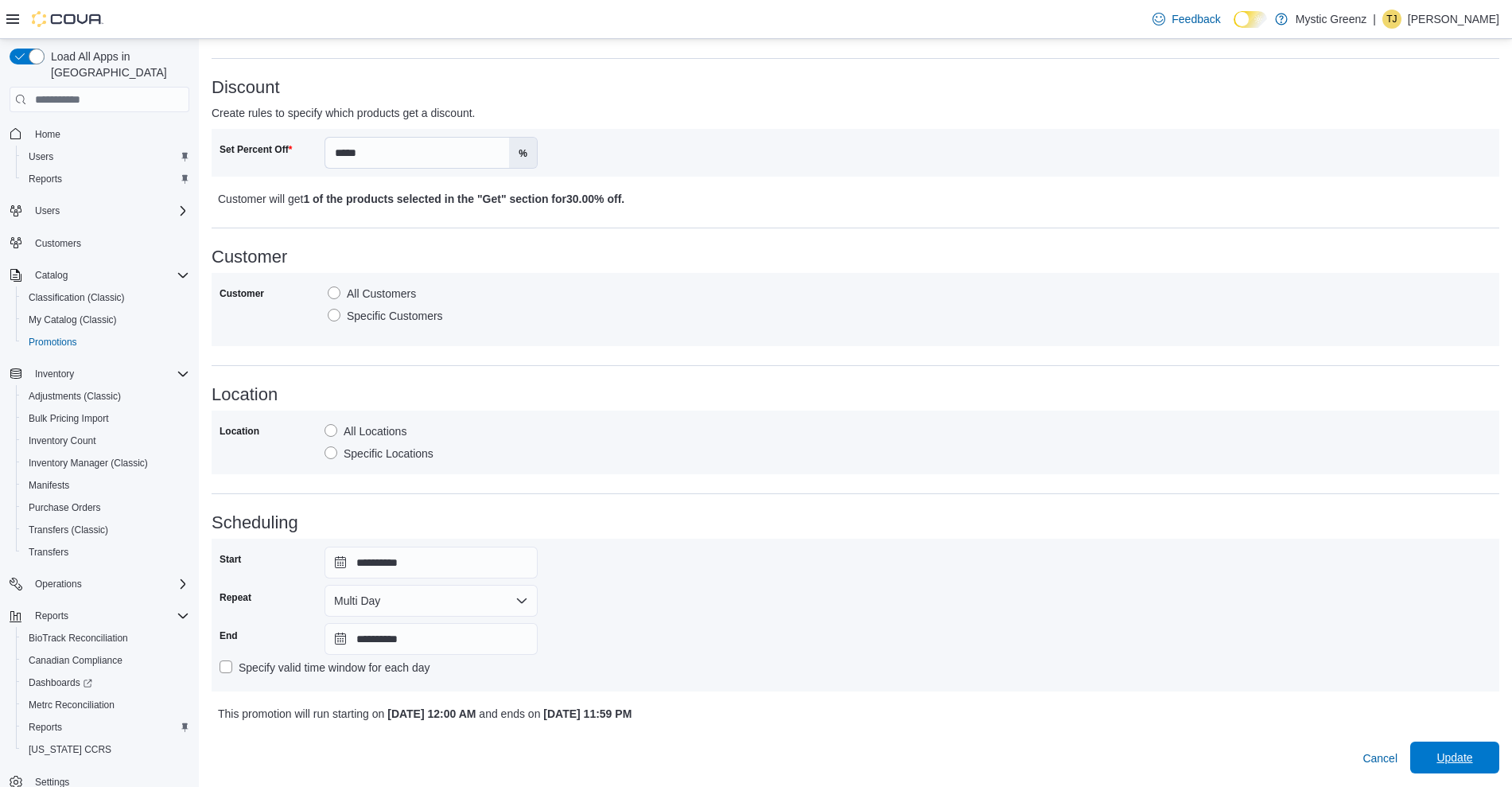
click at [1467, 761] on span "Update" at bounding box center [1454, 758] width 36 height 16
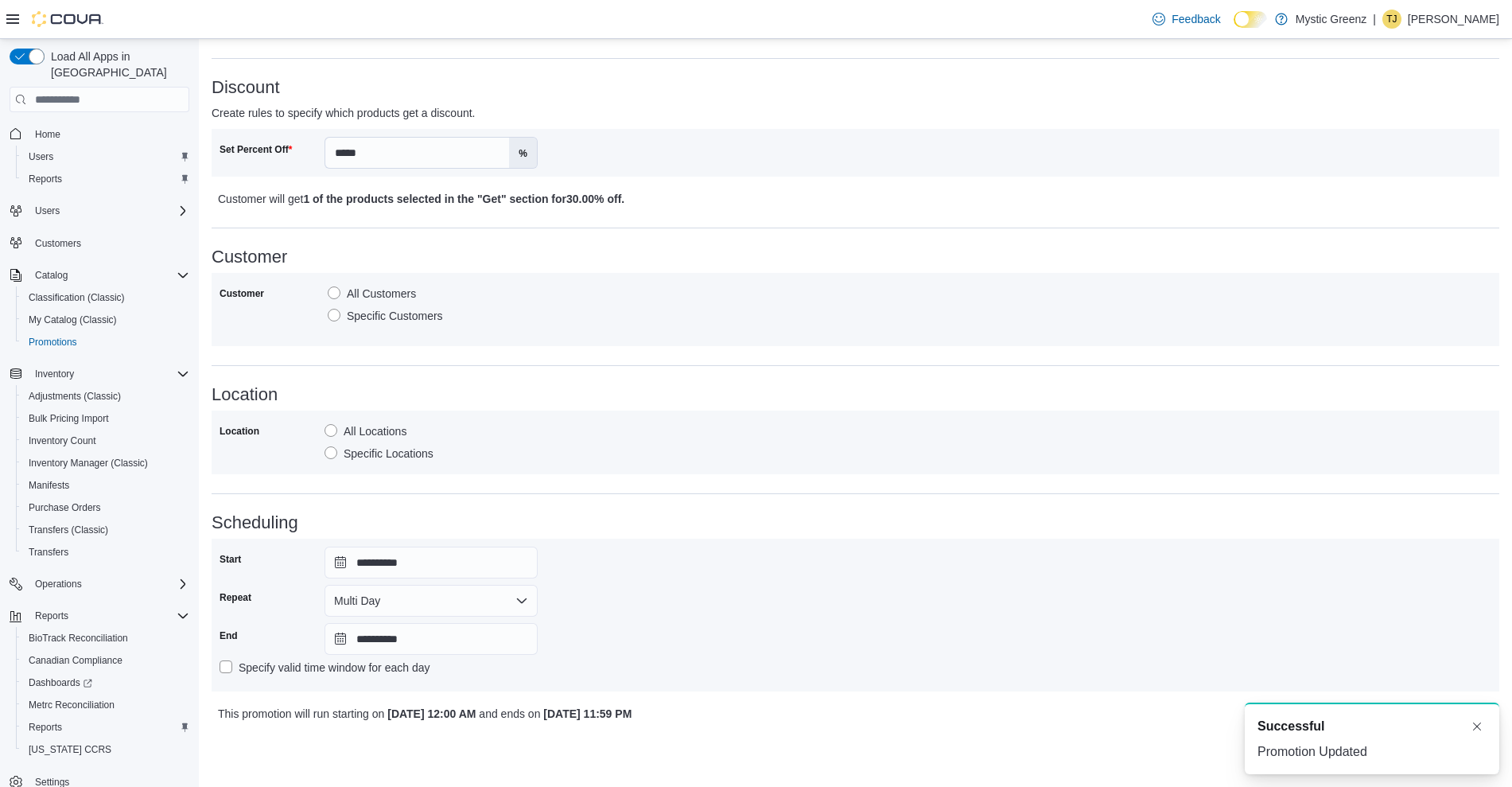
scroll to position [0, 0]
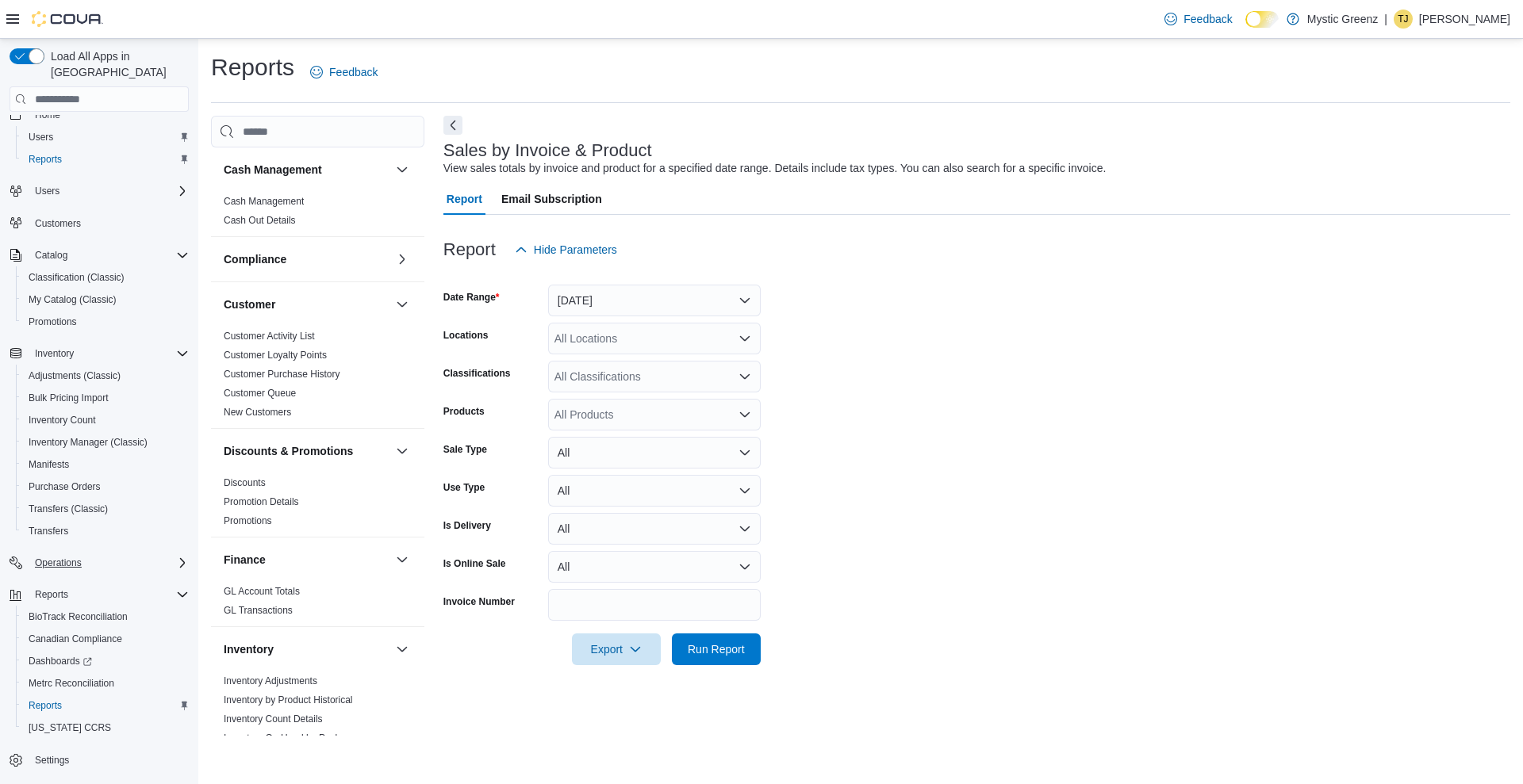
scroll to position [18, 0]
